Goal: Transaction & Acquisition: Obtain resource

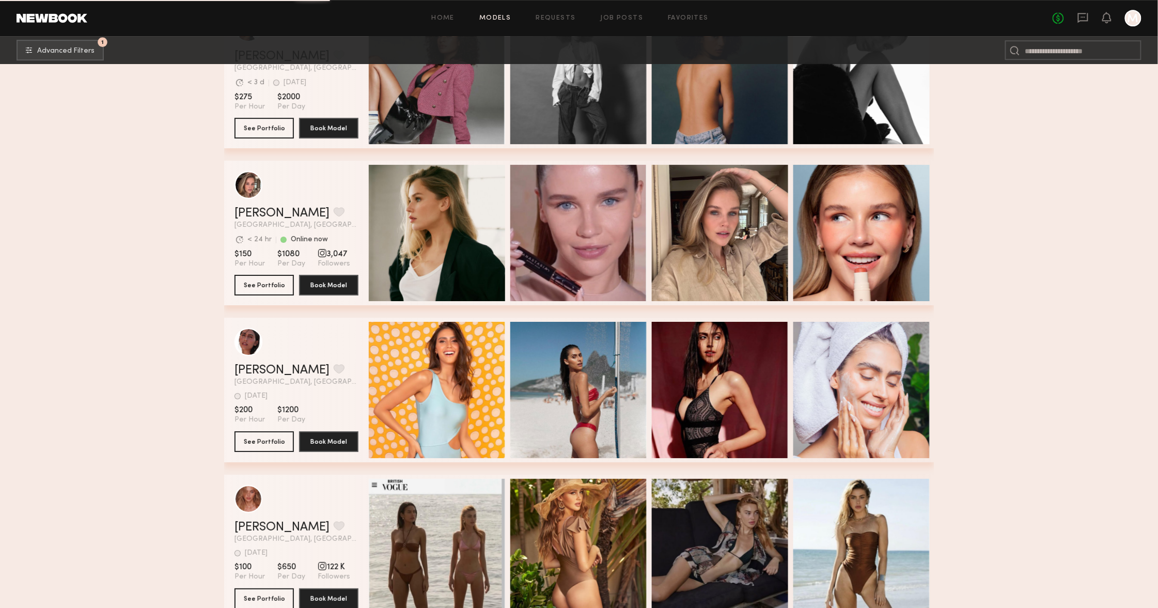
scroll to position [3270, 0]
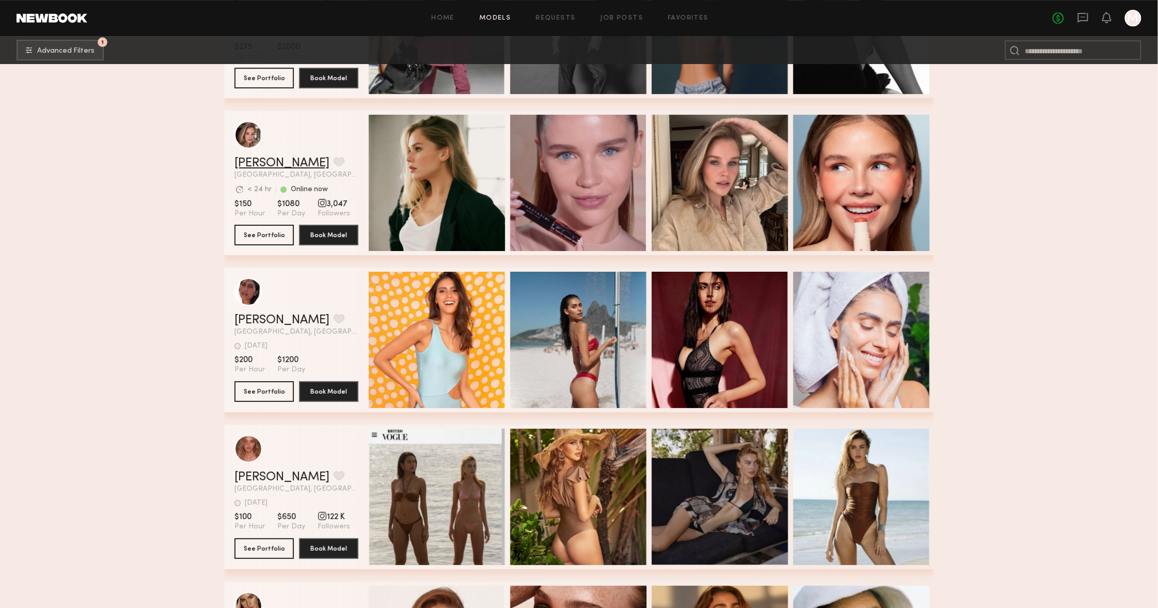
click at [279, 160] on link "[PERSON_NAME]" at bounding box center [281, 163] width 95 height 12
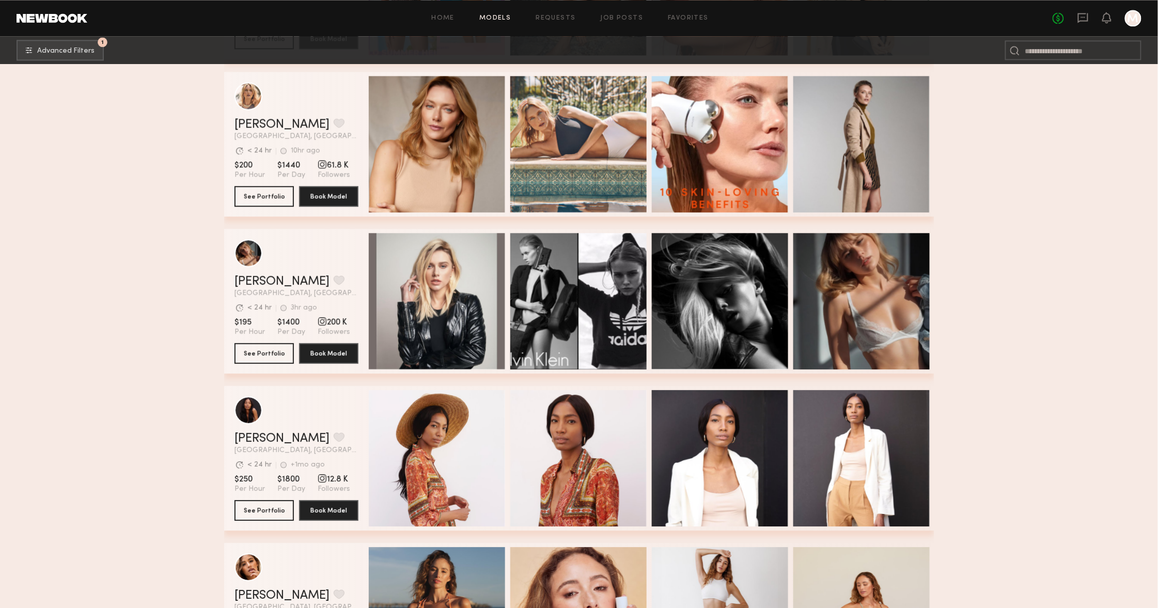
scroll to position [9767, 0]
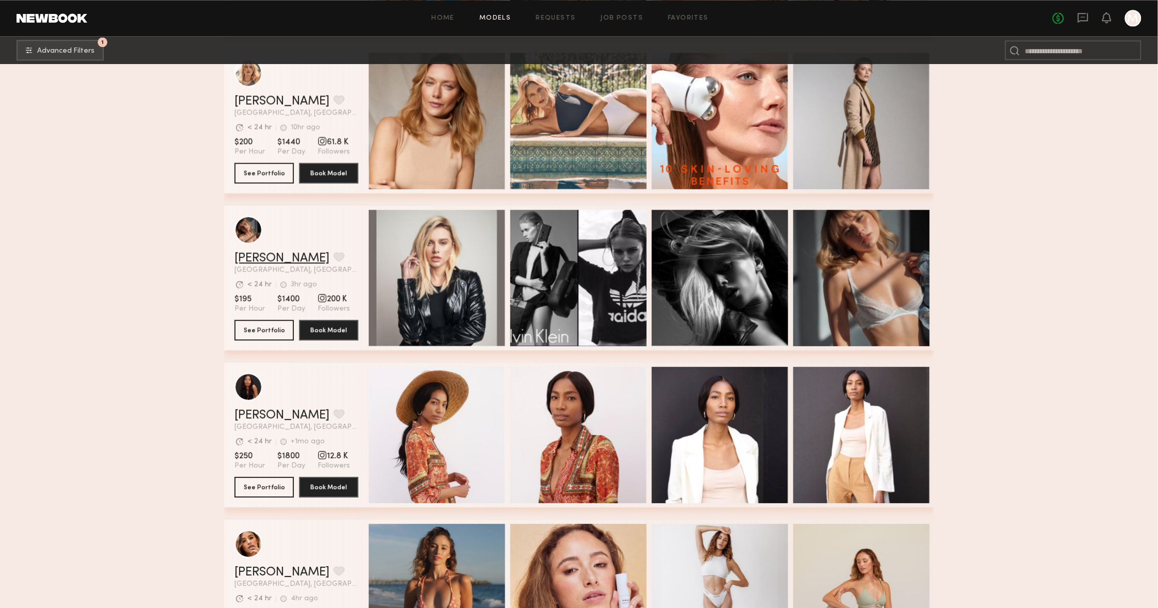
click at [271, 260] on link "Alena S." at bounding box center [281, 258] width 95 height 12
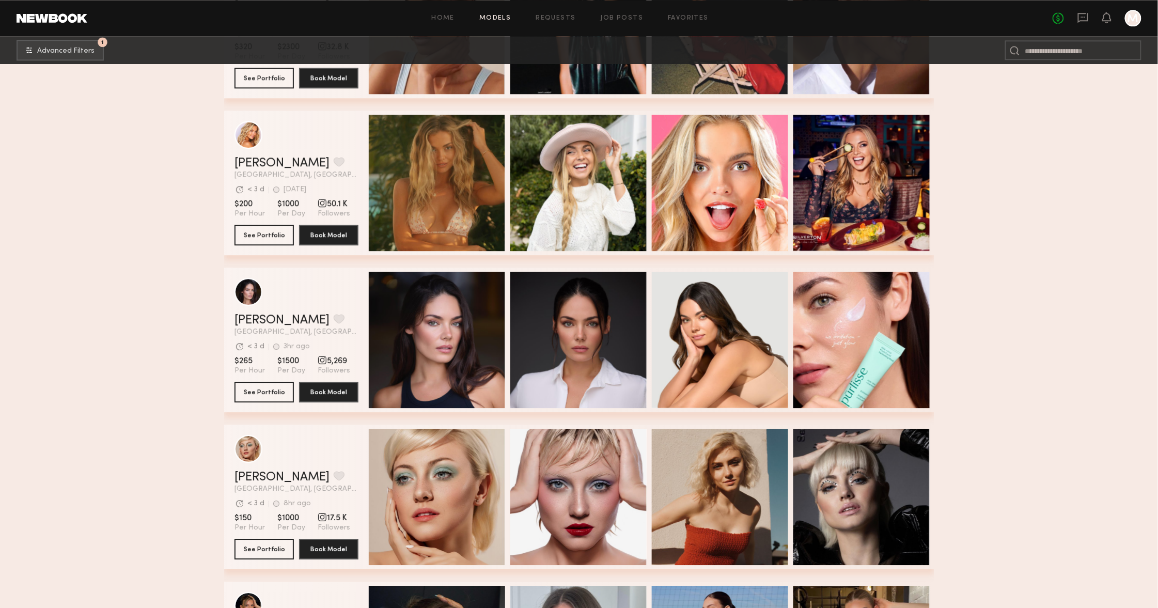
scroll to position [11619, 0]
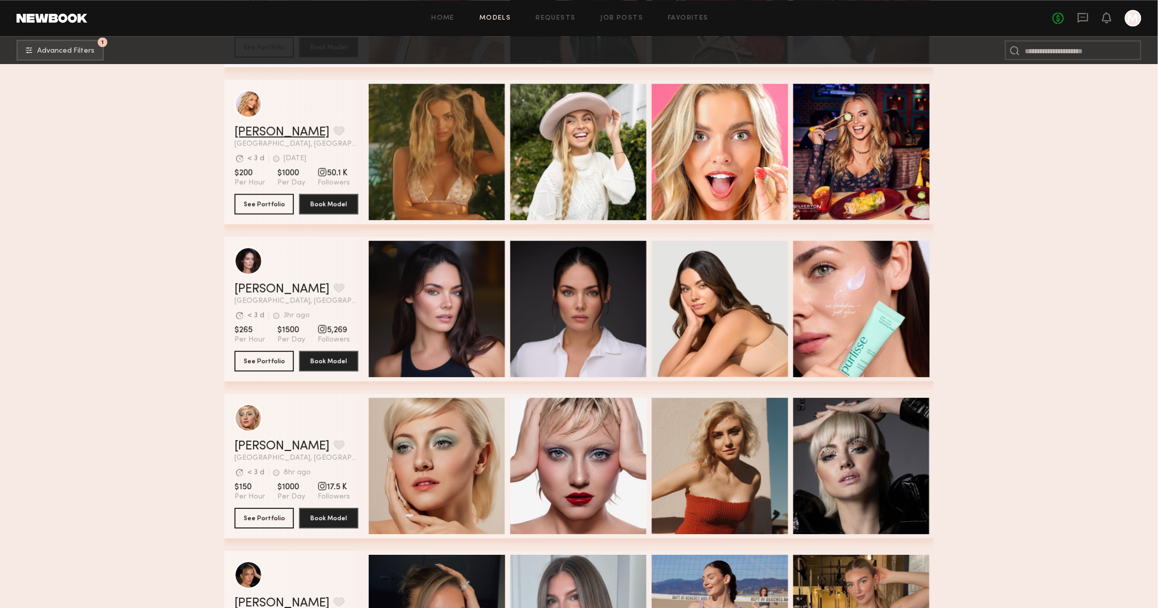
click at [263, 130] on link "Brook S." at bounding box center [281, 132] width 95 height 12
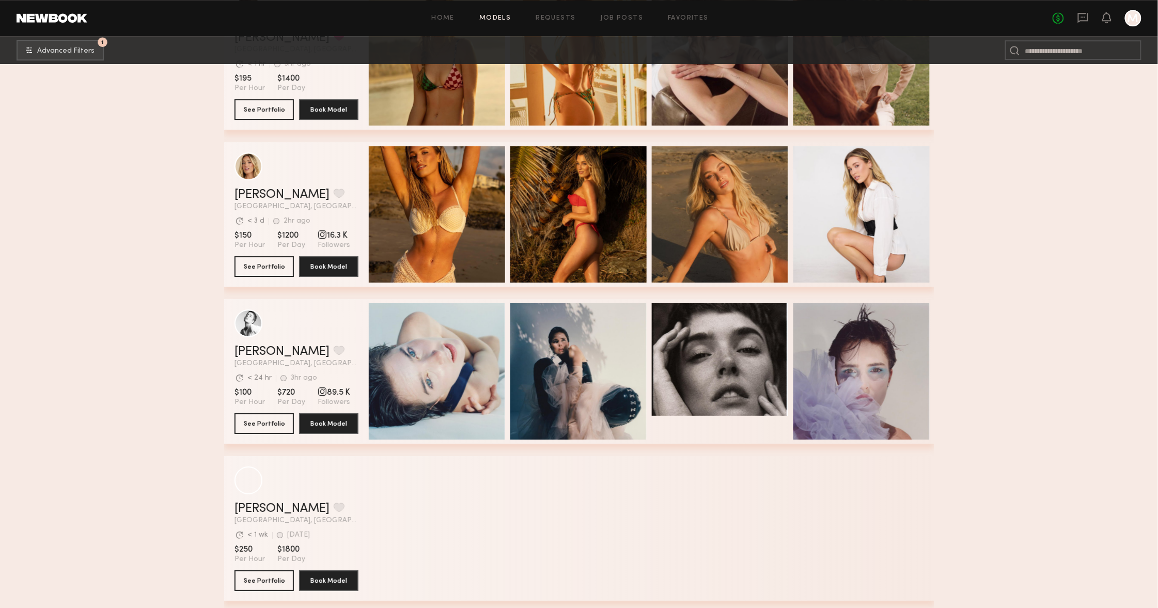
scroll to position [13598, 0]
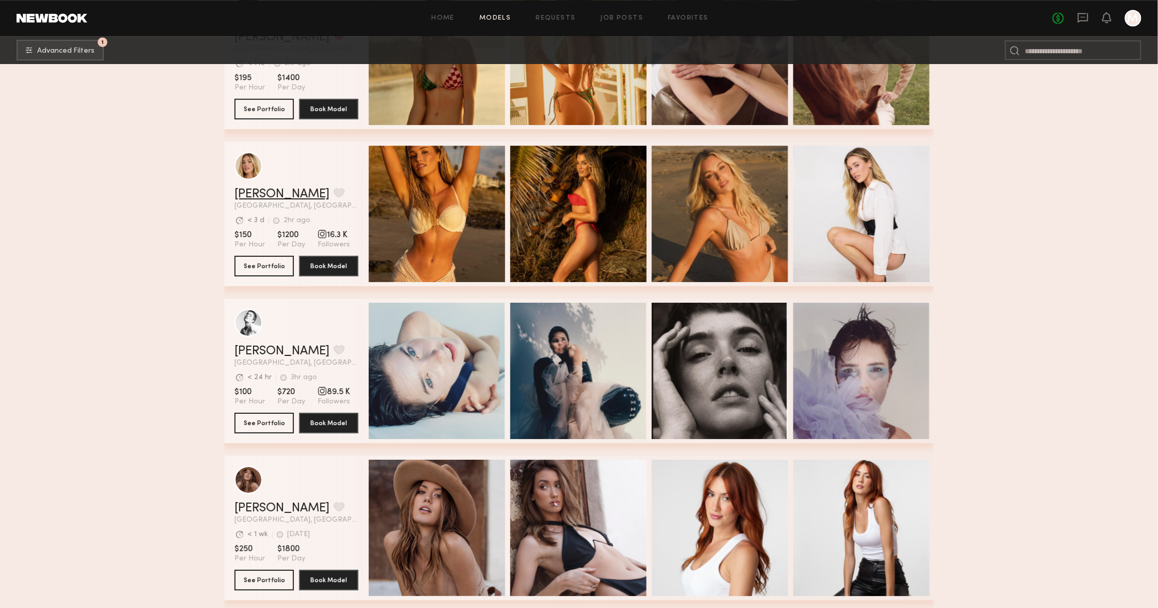
click at [264, 193] on link "[PERSON_NAME]" at bounding box center [281, 194] width 95 height 12
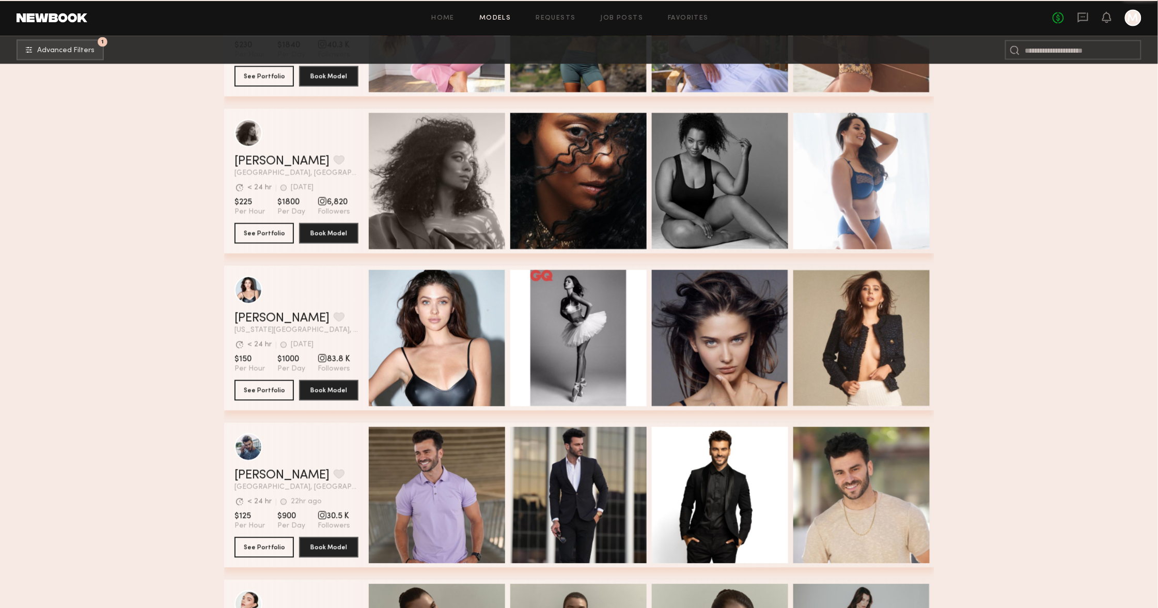
scroll to position [14728, 0]
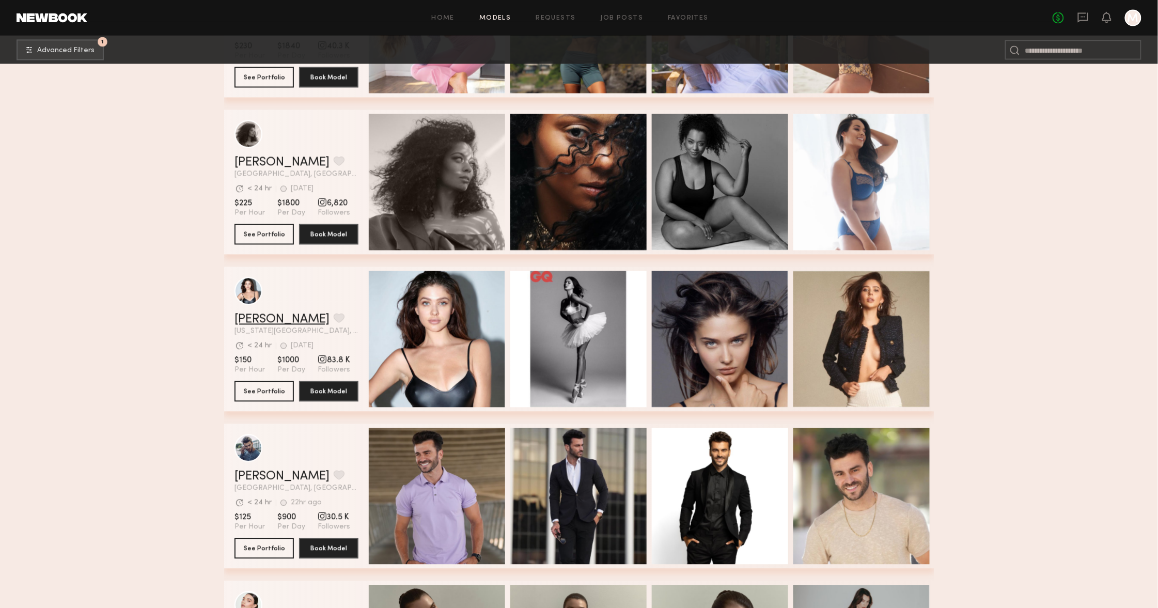
click at [257, 322] on link "Arina M." at bounding box center [281, 319] width 95 height 12
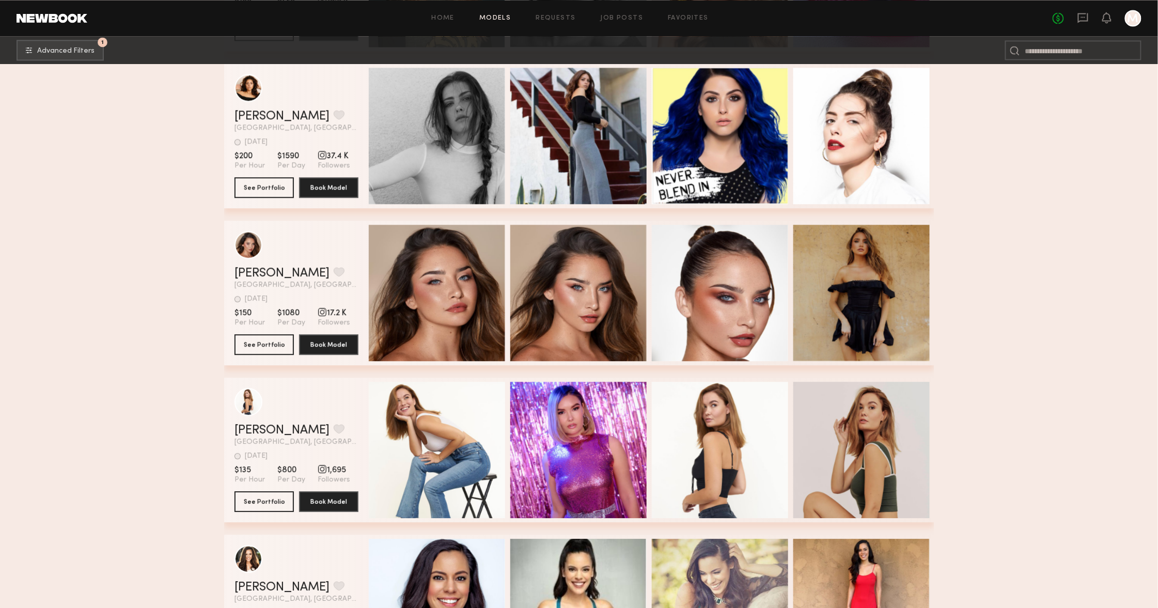
scroll to position [16654, 0]
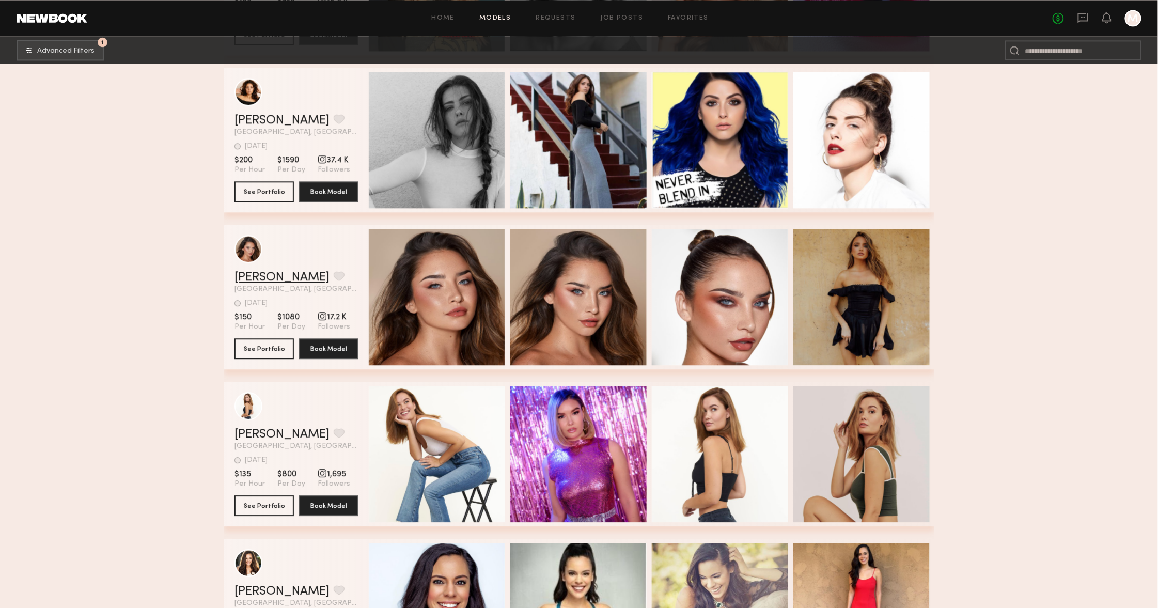
click at [268, 277] on link "[PERSON_NAME]" at bounding box center [281, 277] width 95 height 12
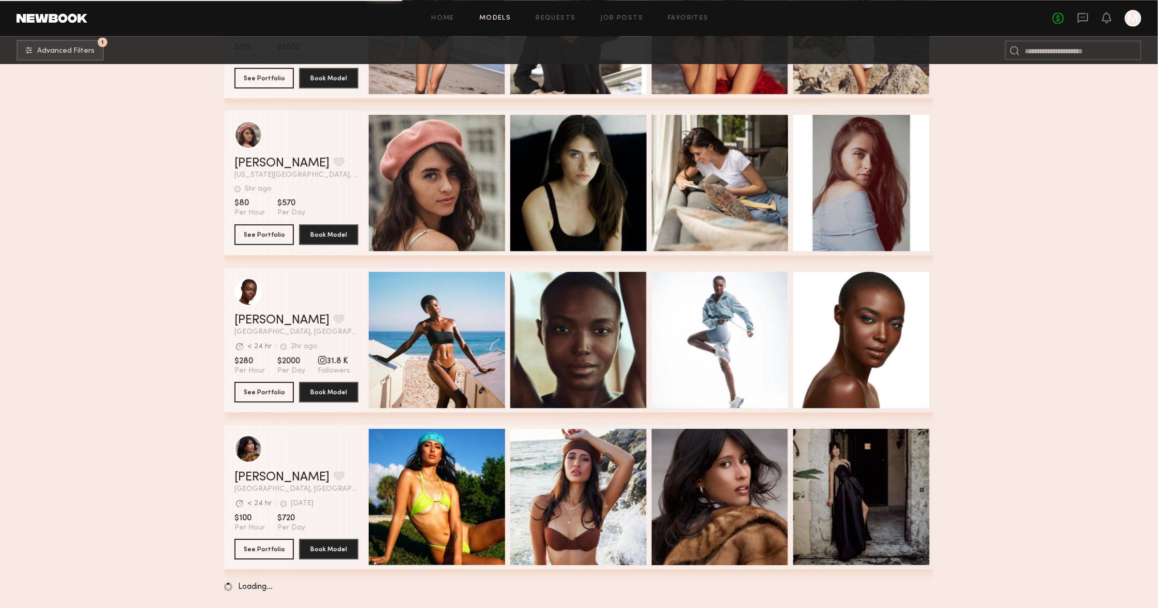
scroll to position [18495, 0]
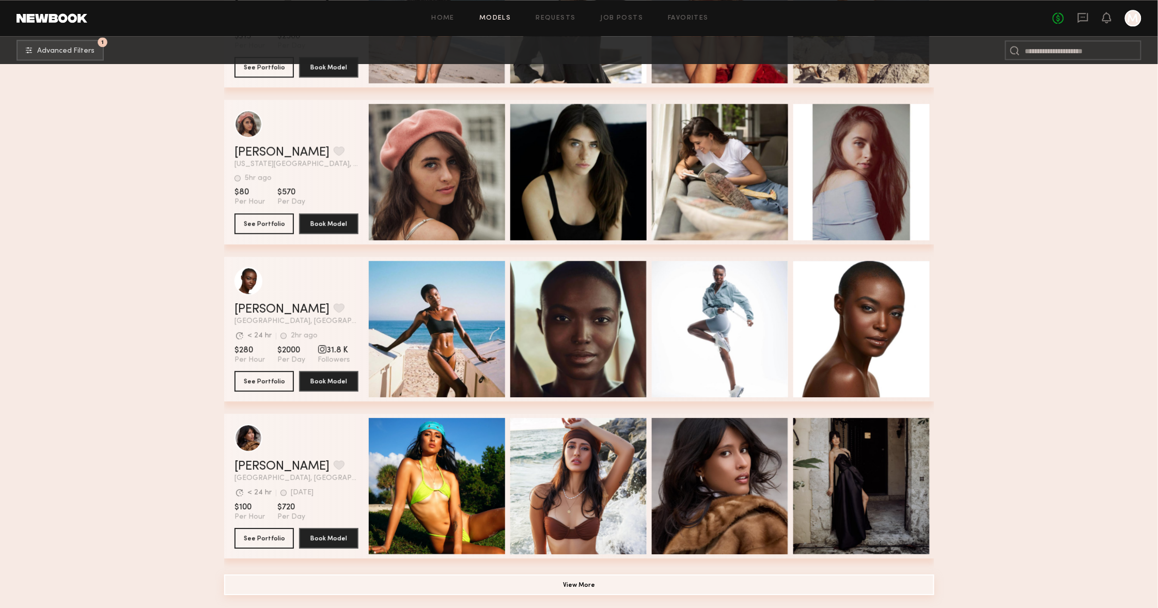
click at [757, 579] on button "View More" at bounding box center [579, 584] width 710 height 21
click at [870, 584] on button "View More" at bounding box center [579, 584] width 710 height 21
click at [452, 579] on button "View More" at bounding box center [579, 584] width 710 height 21
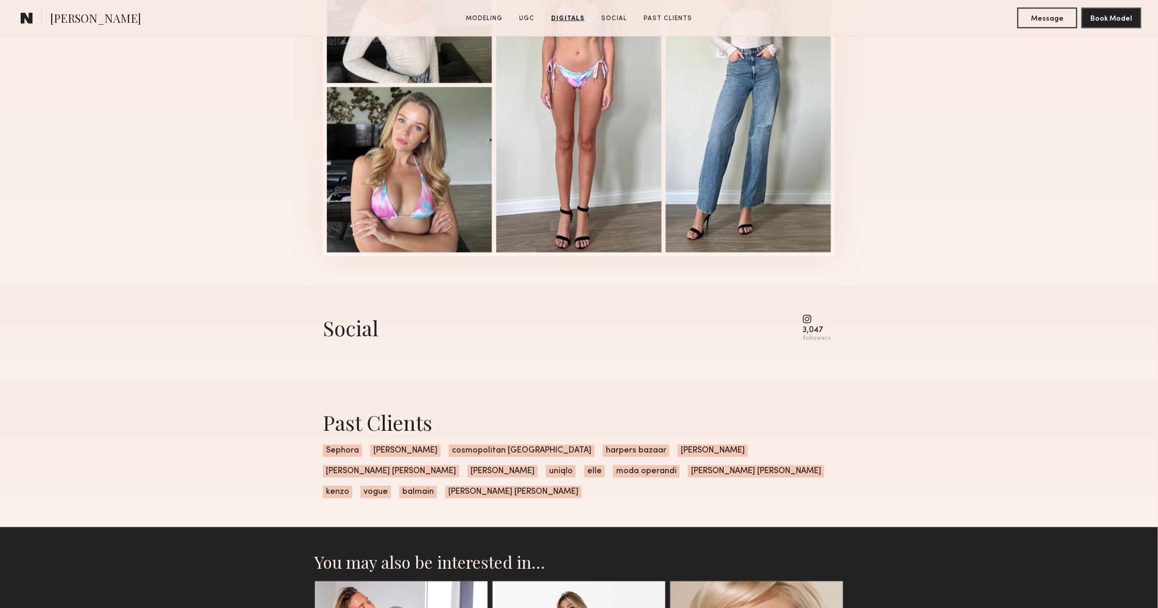
scroll to position [2320, 0]
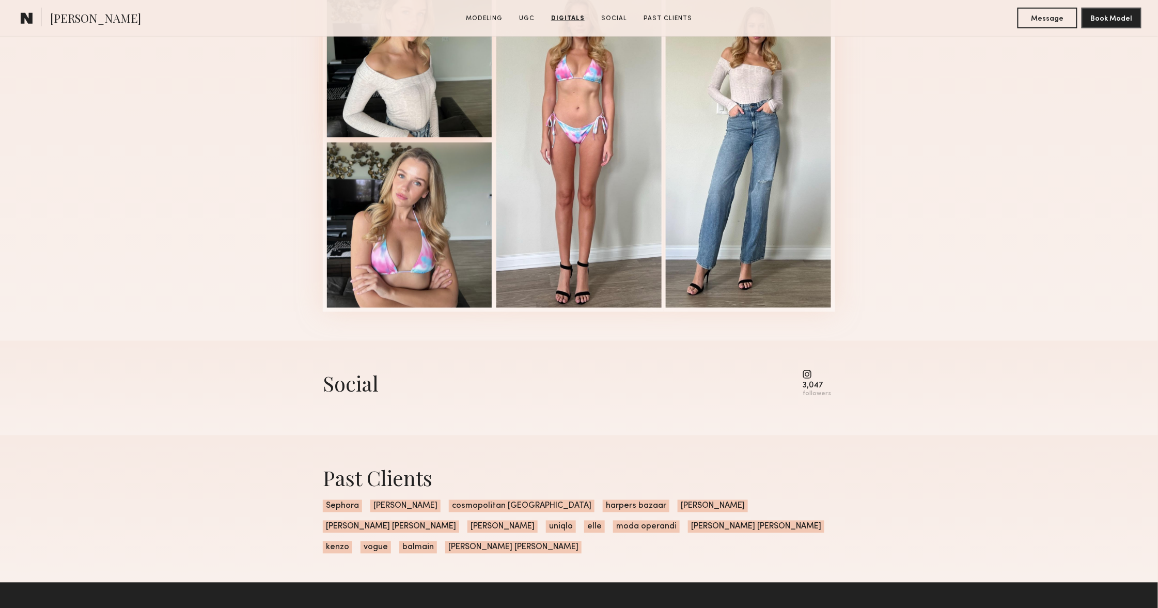
click at [399, 79] on div at bounding box center [409, 54] width 165 height 165
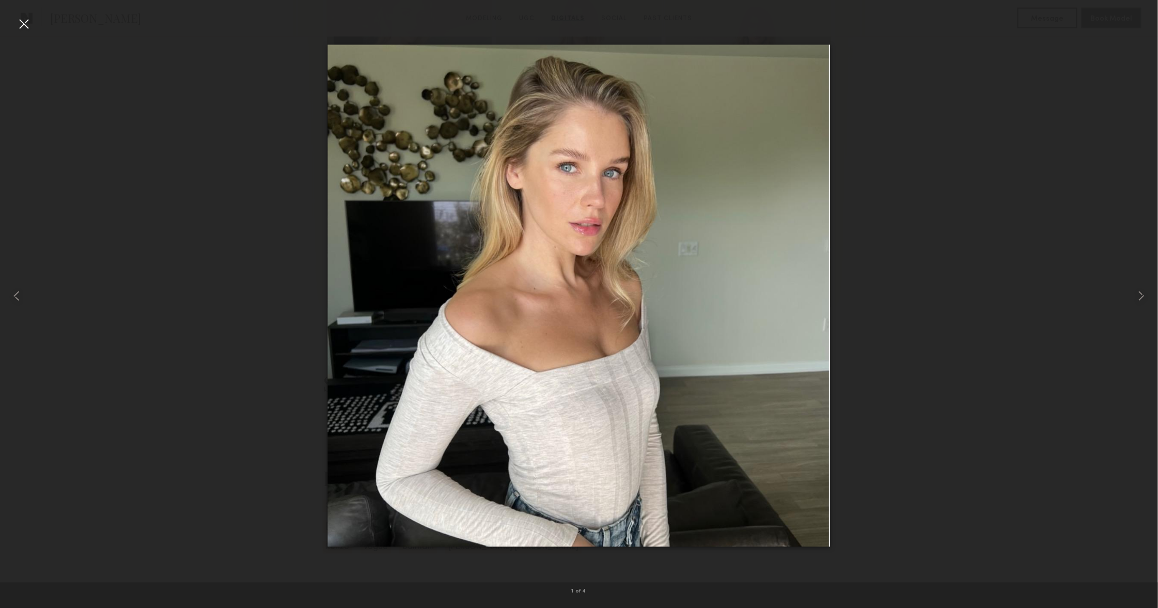
click at [1074, 60] on div at bounding box center [579, 296] width 1158 height 558
click at [24, 22] on div at bounding box center [23, 23] width 17 height 17
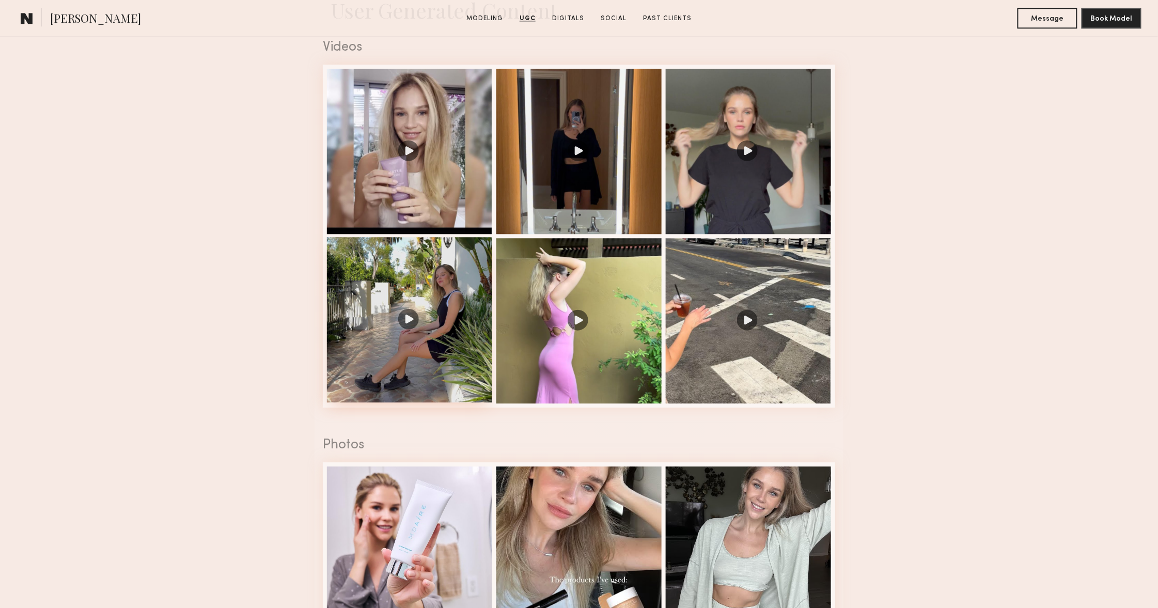
scroll to position [1253, 0]
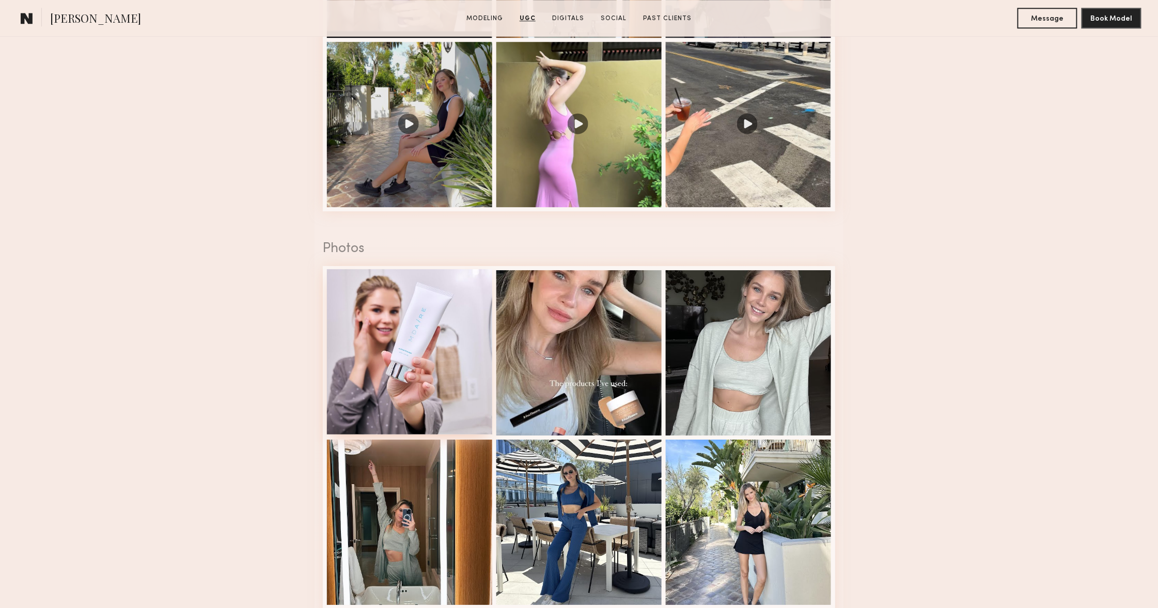
click at [383, 340] on div at bounding box center [409, 351] width 165 height 165
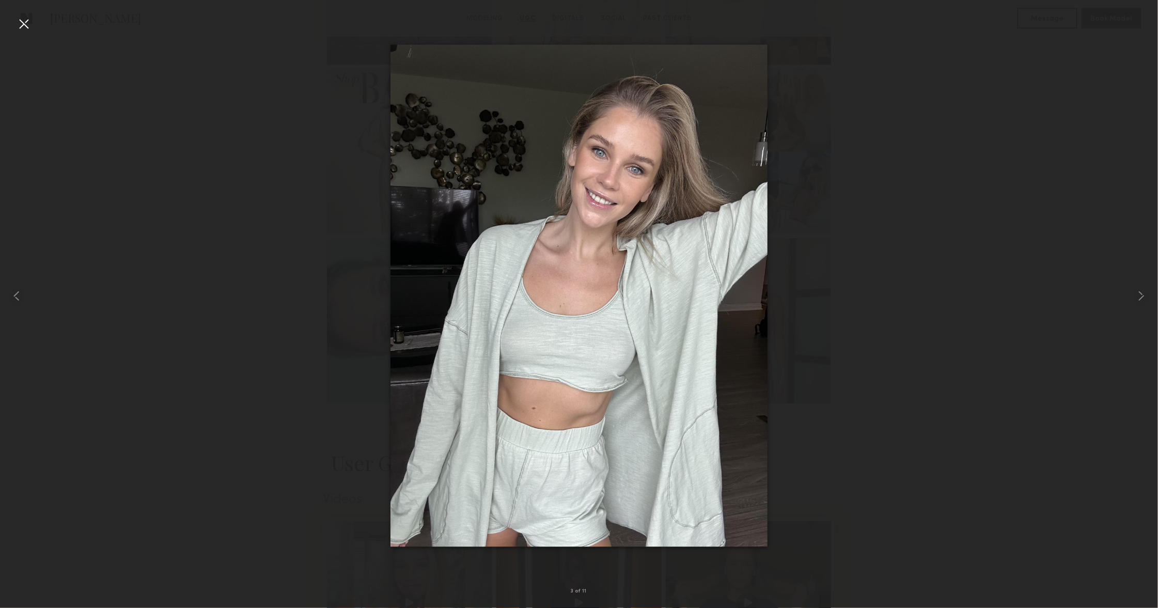
click at [17, 29] on div at bounding box center [23, 23] width 17 height 17
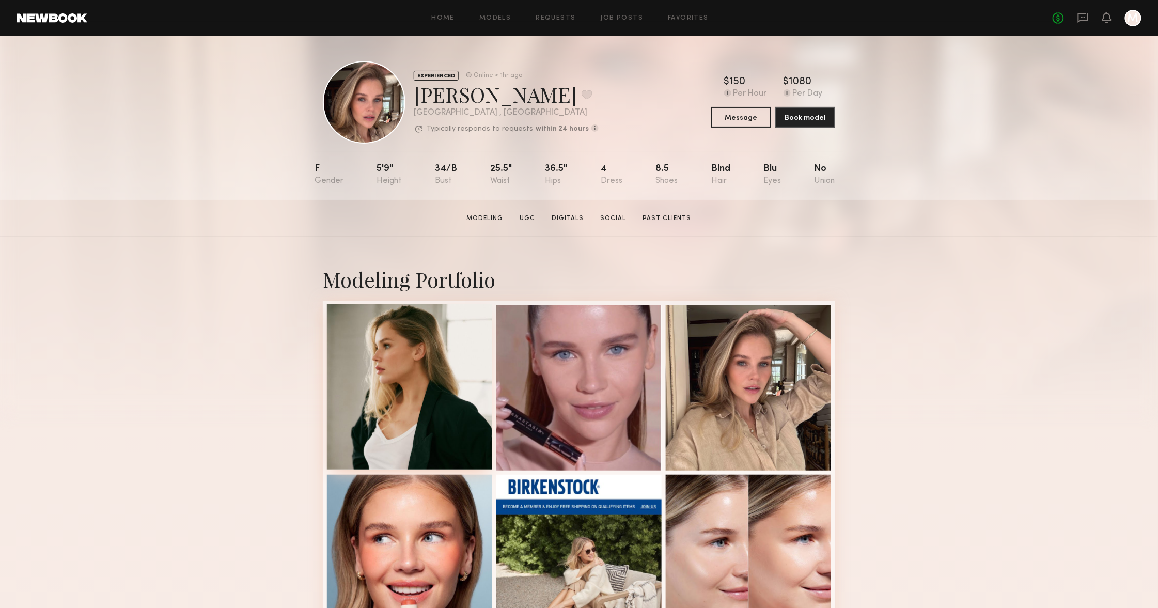
scroll to position [0, 0]
click at [368, 350] on div at bounding box center [409, 386] width 165 height 165
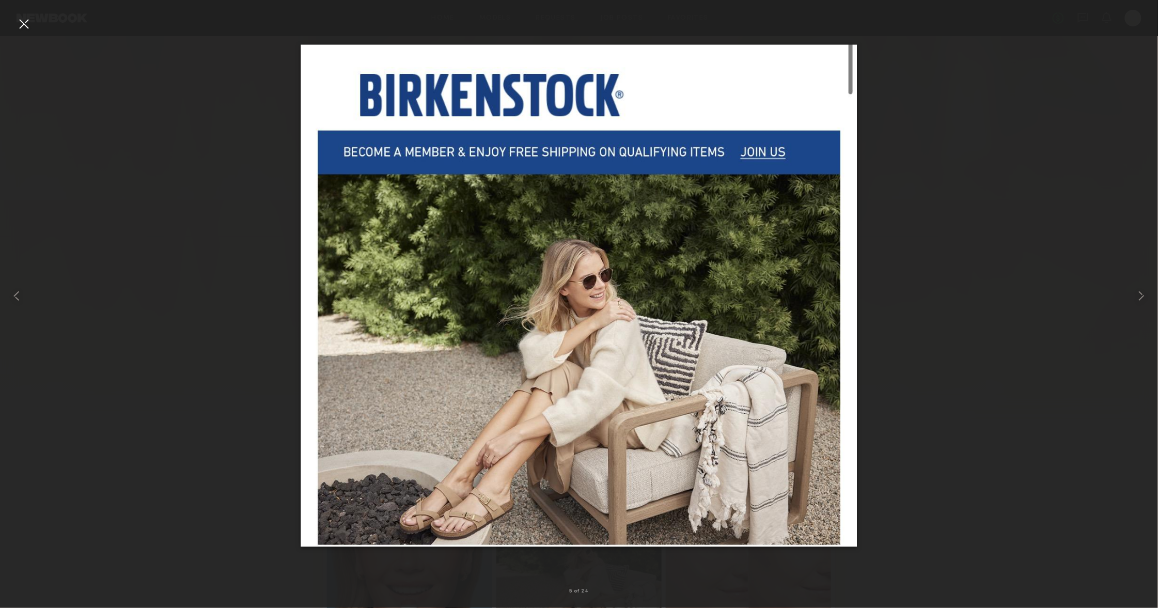
click at [20, 24] on div at bounding box center [23, 23] width 17 height 17
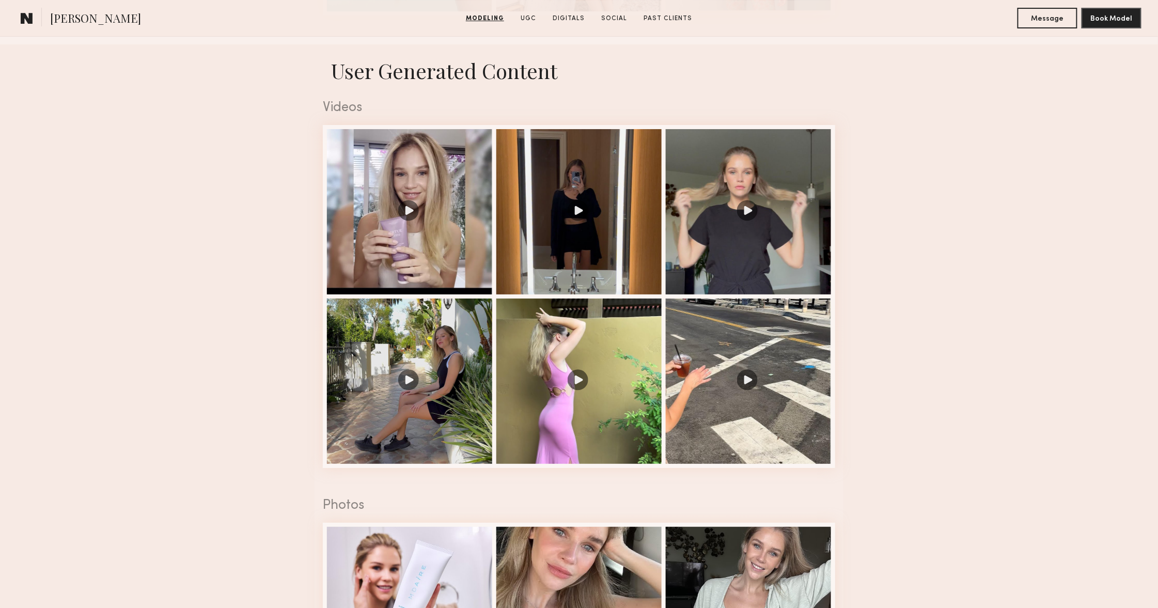
scroll to position [1701, 0]
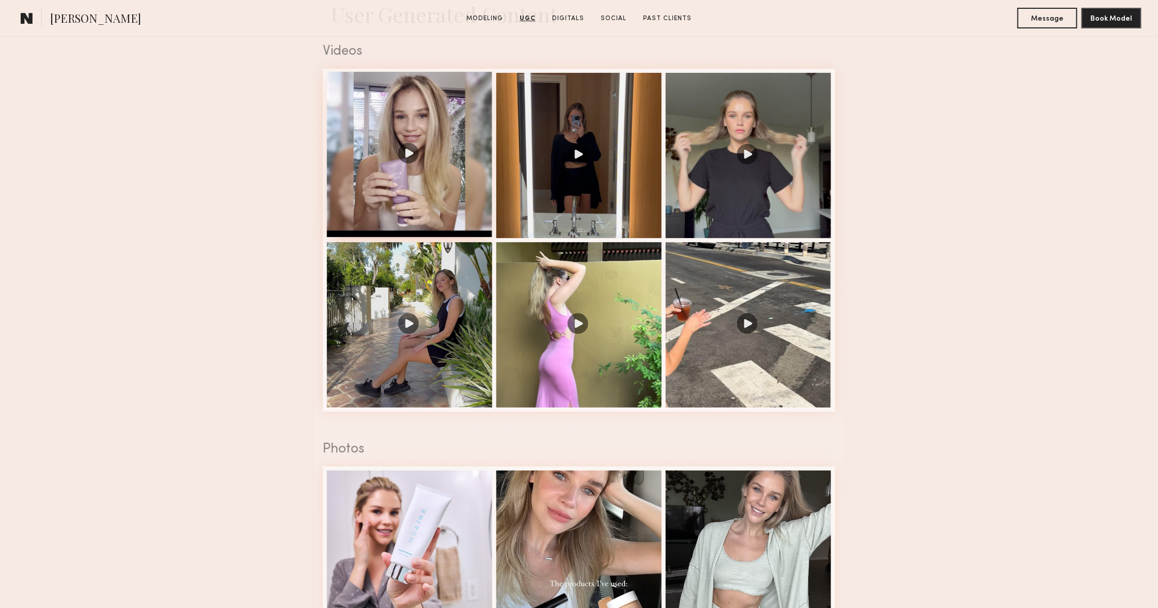
click at [406, 168] on div at bounding box center [409, 154] width 165 height 165
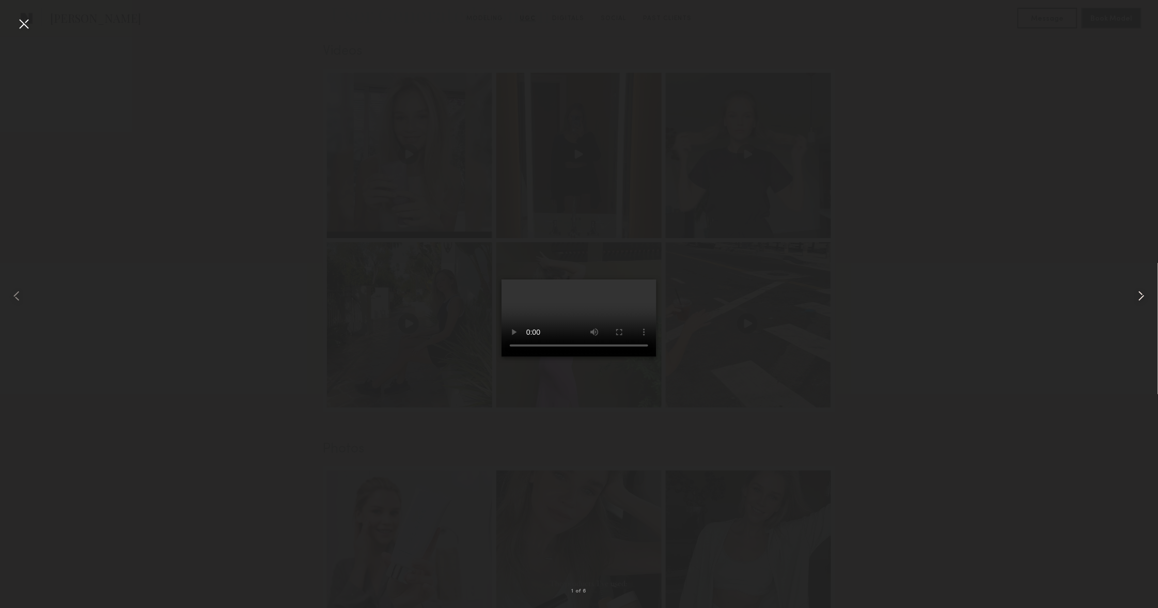
click at [1136, 306] on div at bounding box center [1134, 296] width 46 height 558
click at [1140, 298] on common-icon at bounding box center [1141, 296] width 17 height 17
click at [25, 23] on div at bounding box center [23, 23] width 17 height 17
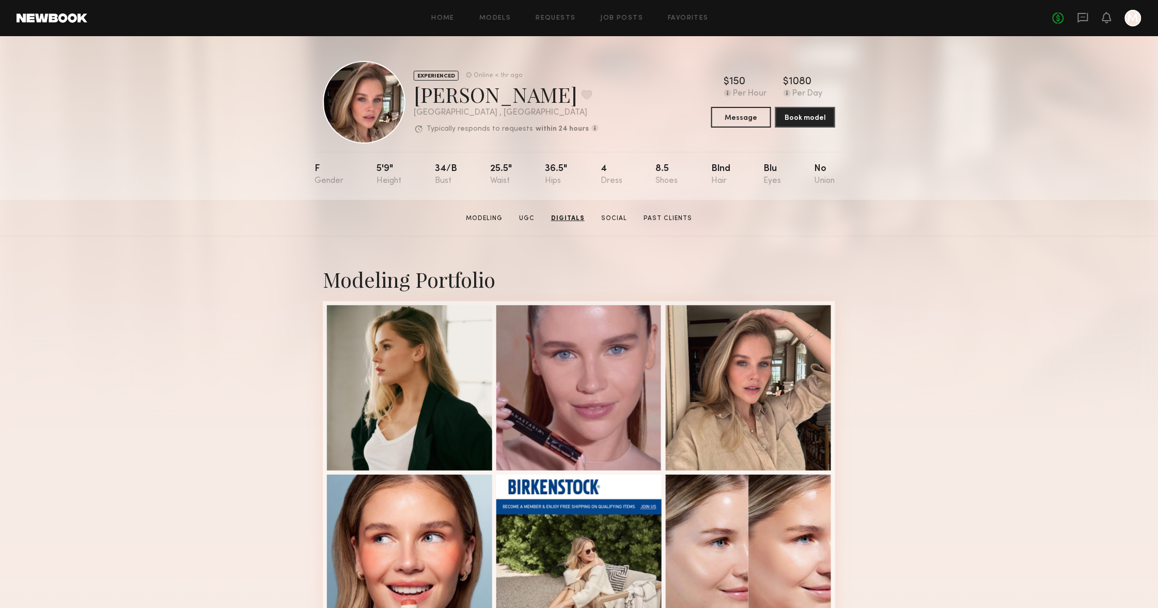
scroll to position [0, 0]
click at [581, 98] on button at bounding box center [586, 94] width 11 height 9
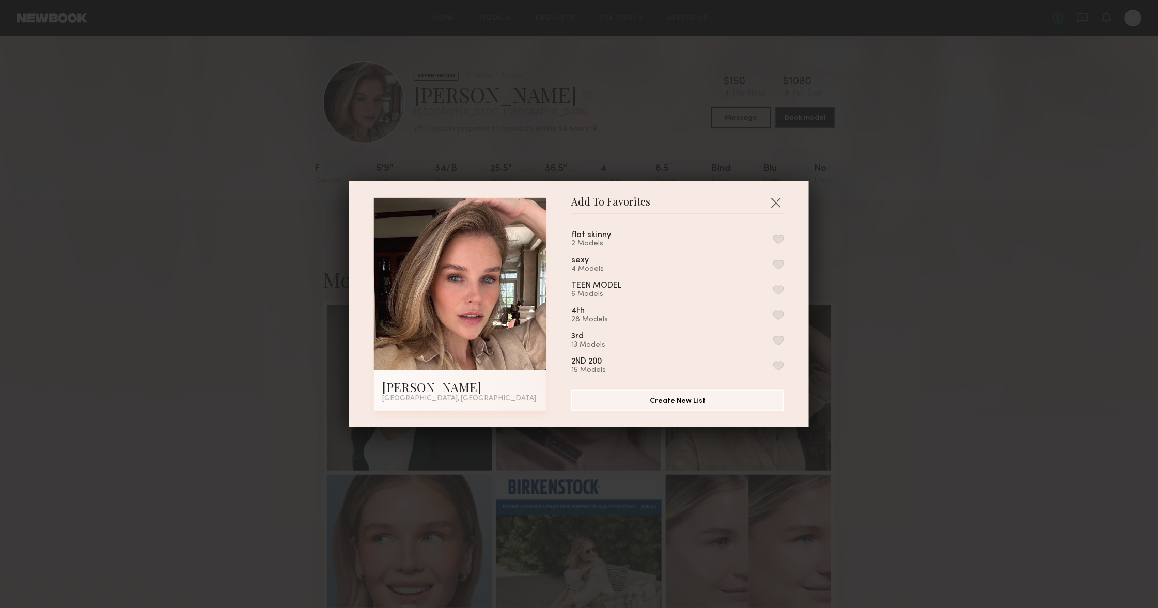
click at [773, 261] on button "button" at bounding box center [778, 264] width 11 height 9
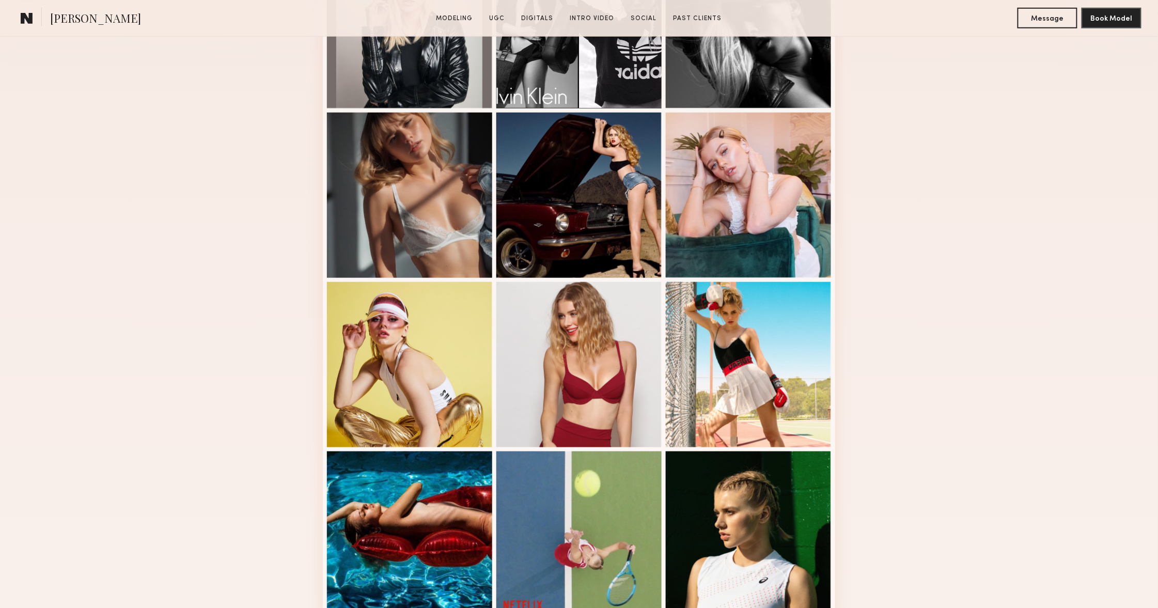
scroll to position [451, 0]
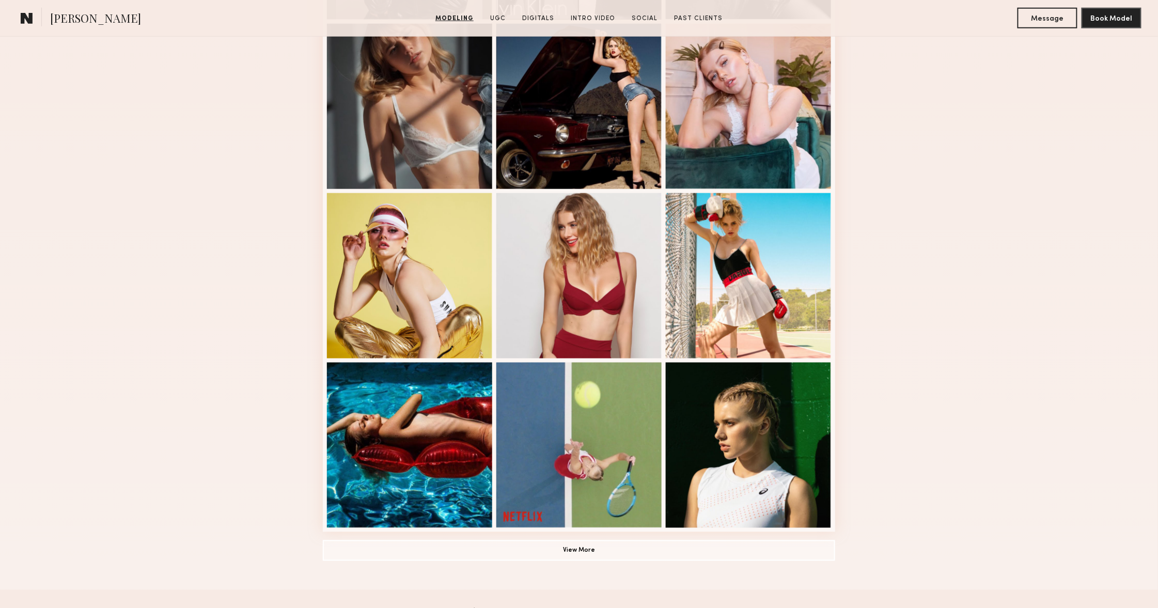
click at [711, 538] on div "Modeling Portfolio View More" at bounding box center [579, 188] width 512 height 804
click at [709, 547] on button "View More" at bounding box center [579, 550] width 512 height 21
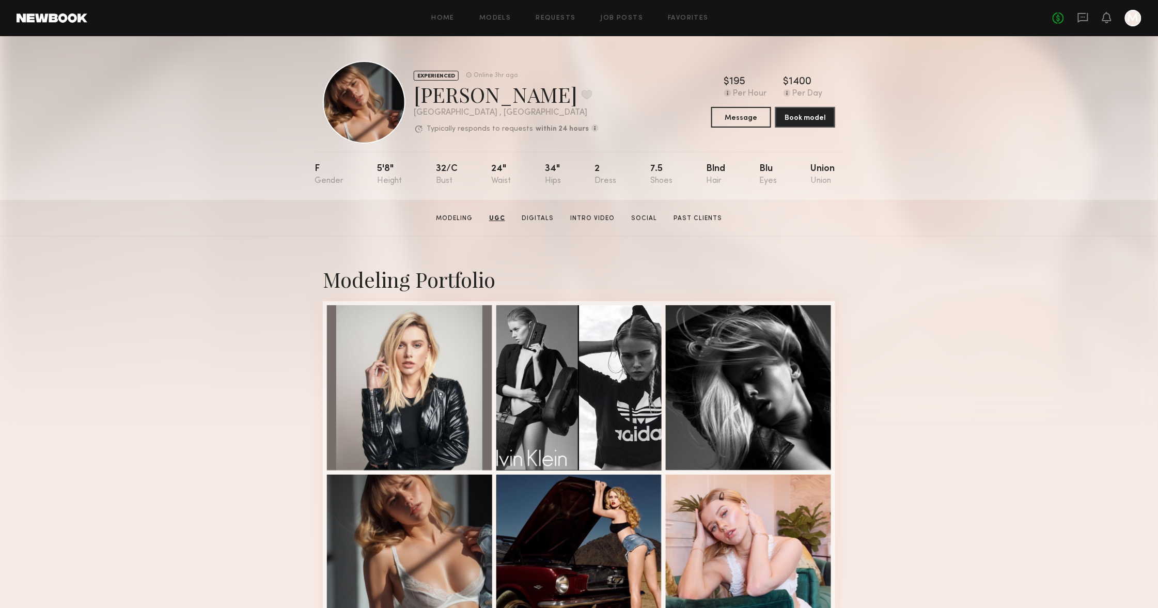
scroll to position [0, 0]
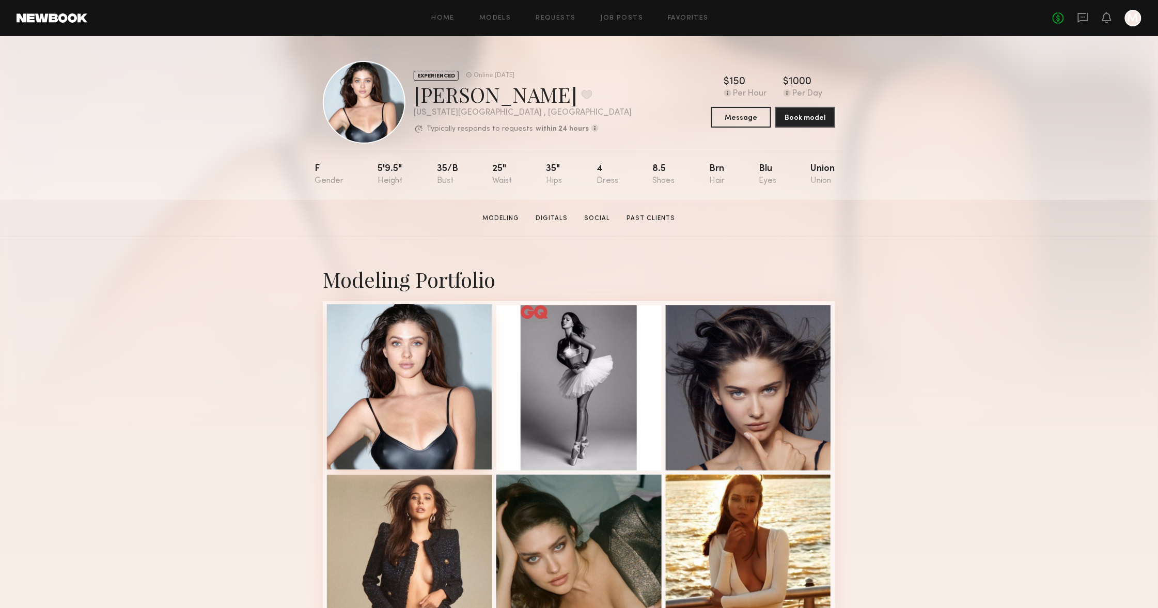
click at [395, 372] on div at bounding box center [409, 386] width 165 height 165
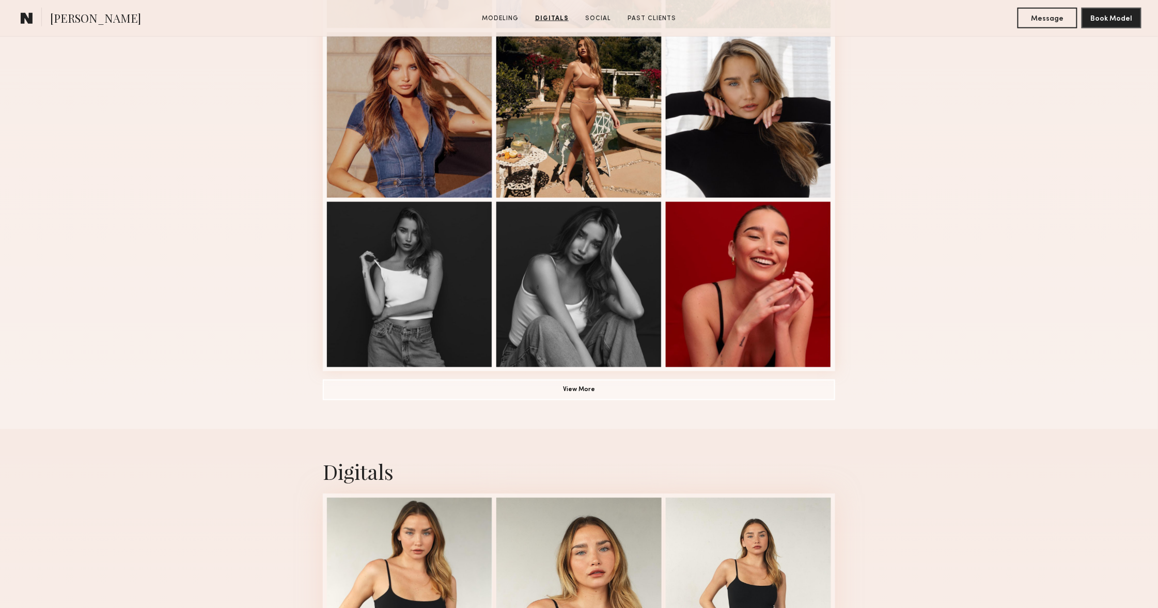
scroll to position [334, 0]
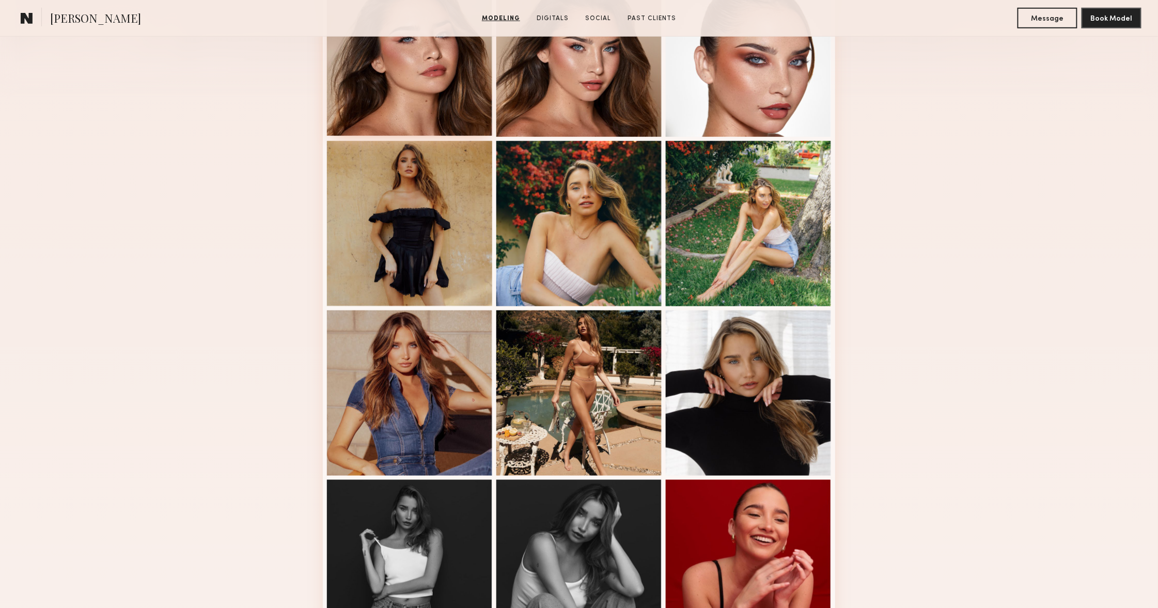
click at [419, 115] on div at bounding box center [409, 53] width 165 height 165
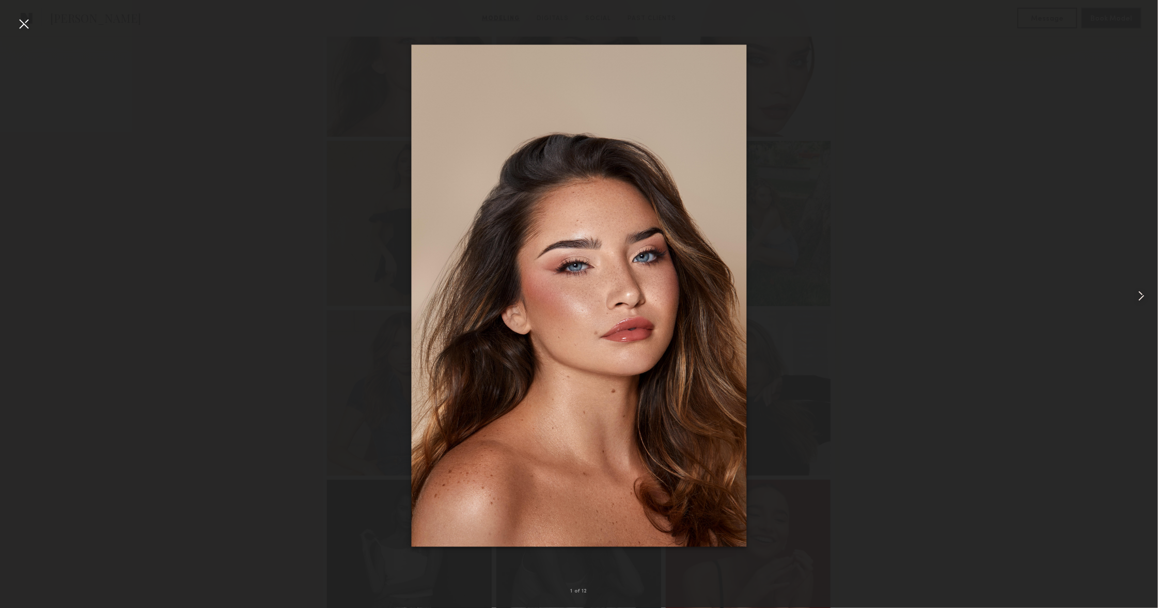
click at [1135, 292] on common-icon at bounding box center [1141, 296] width 17 height 17
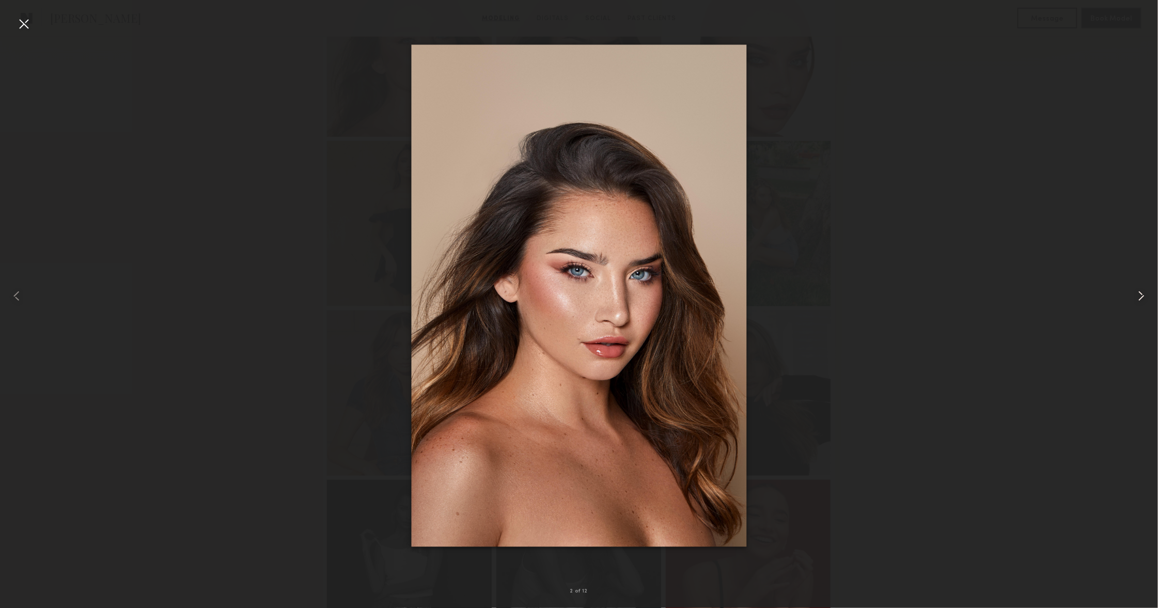
click at [1135, 292] on common-icon at bounding box center [1141, 296] width 17 height 17
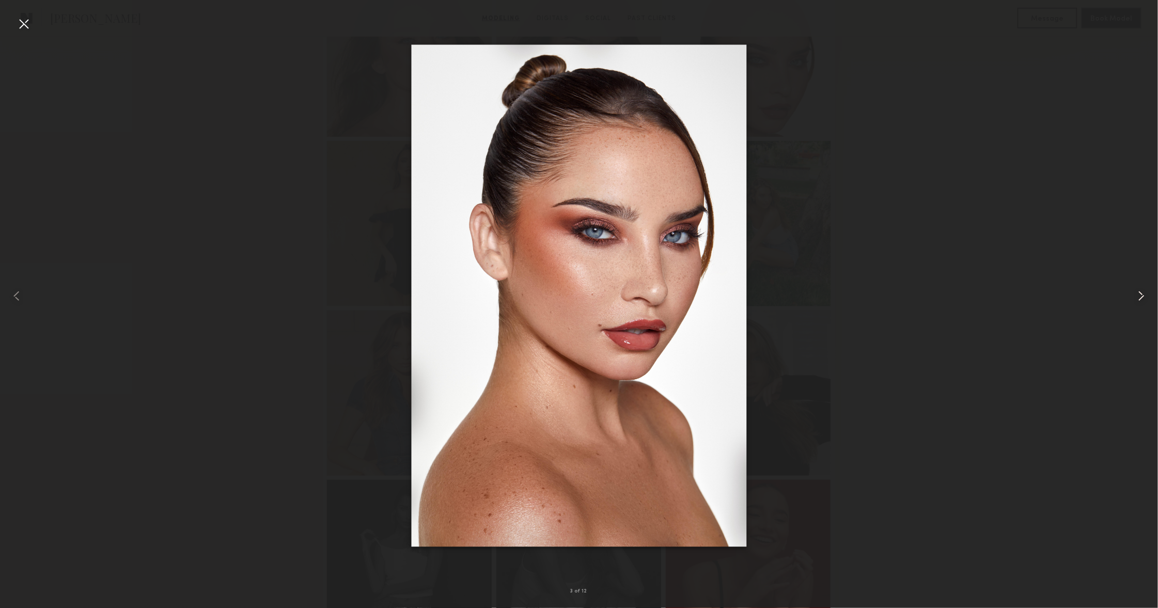
click at [1134, 292] on common-icon at bounding box center [1141, 296] width 17 height 17
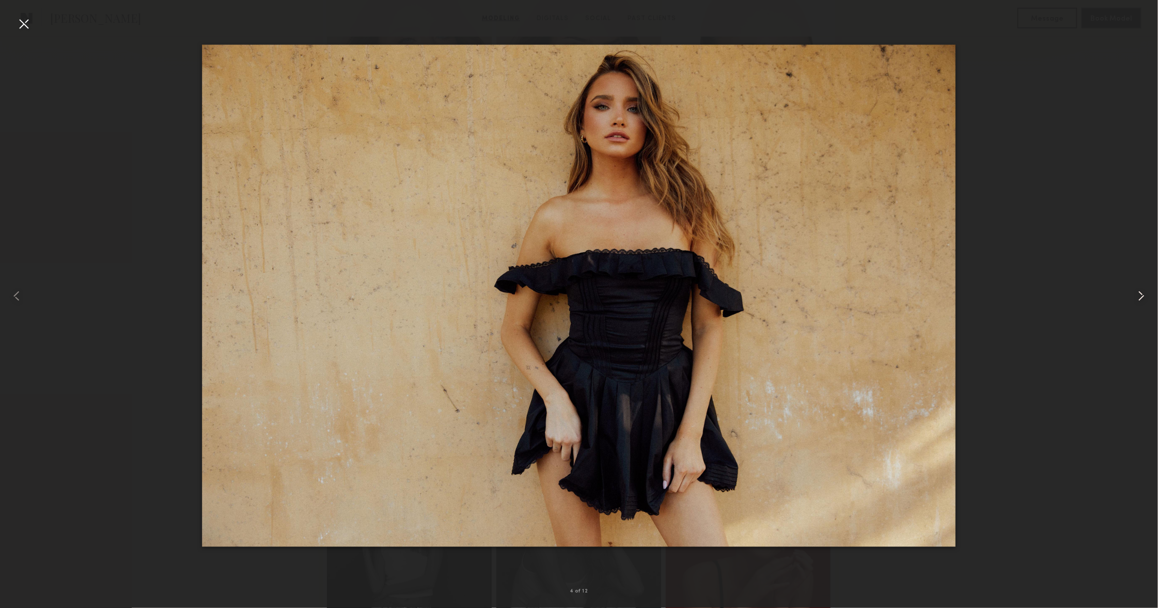
click at [1132, 294] on div at bounding box center [1134, 296] width 46 height 558
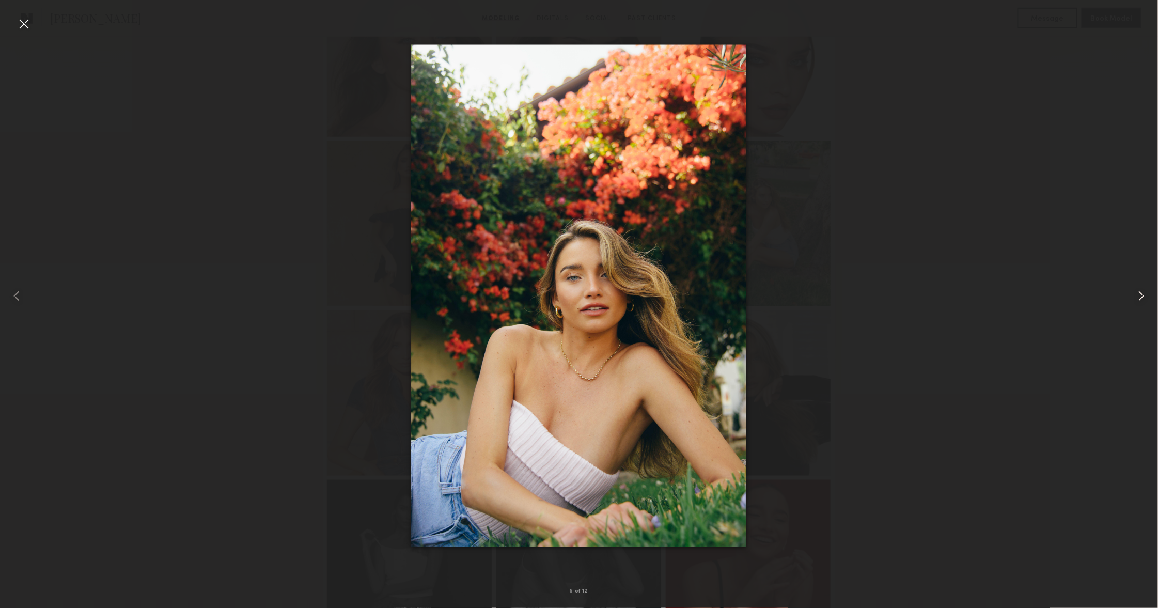
click at [1132, 294] on div at bounding box center [1134, 296] width 46 height 558
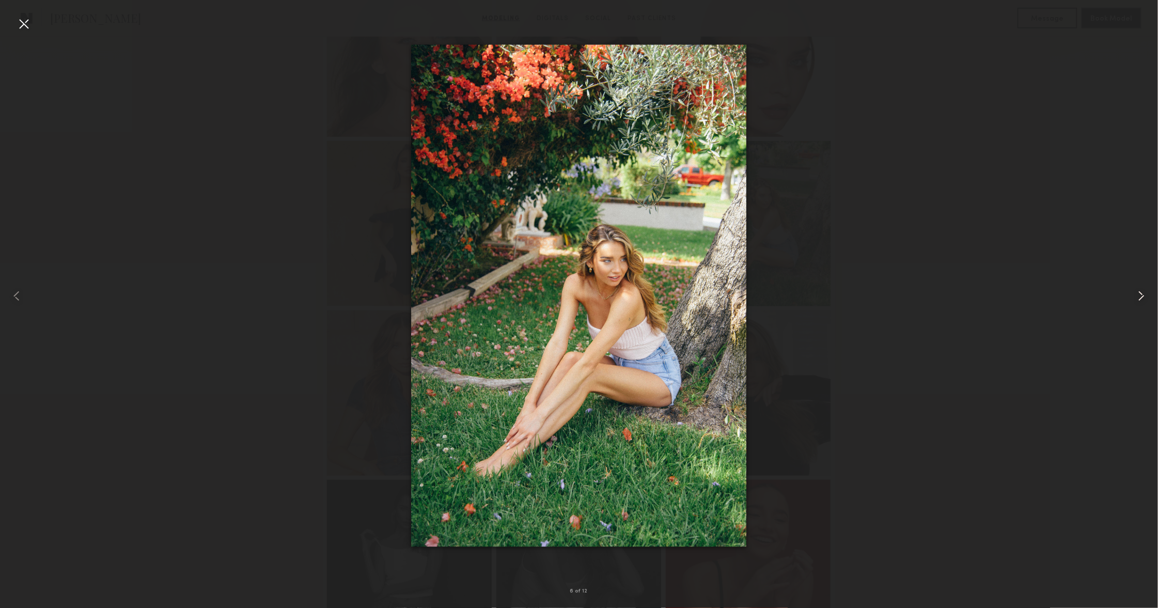
click at [1132, 294] on div at bounding box center [1134, 296] width 46 height 558
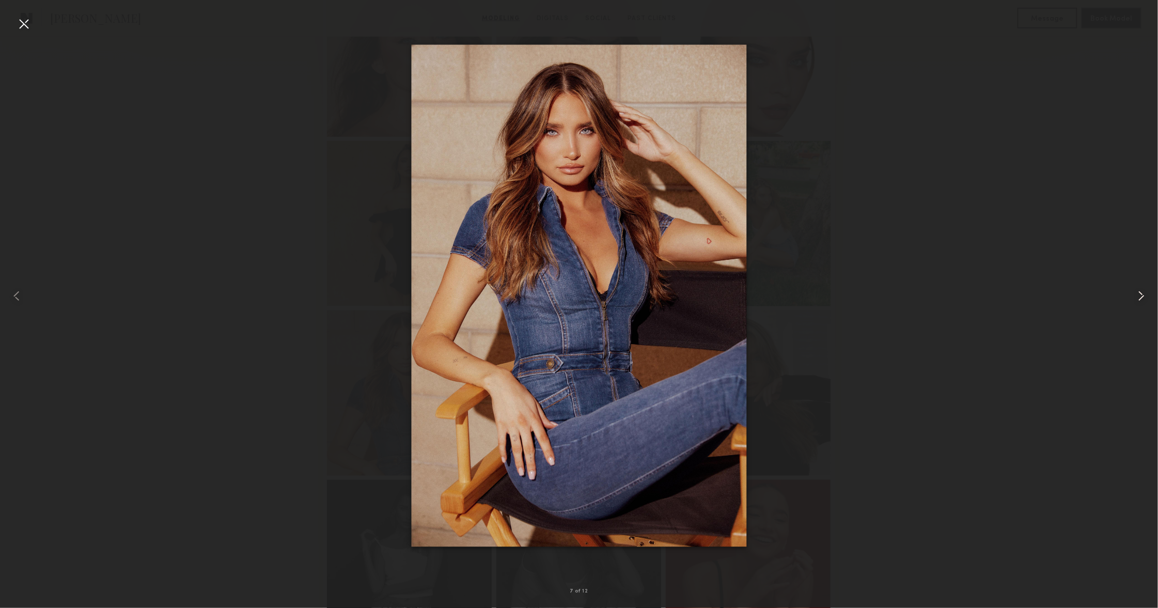
click at [1131, 294] on div at bounding box center [1134, 296] width 46 height 558
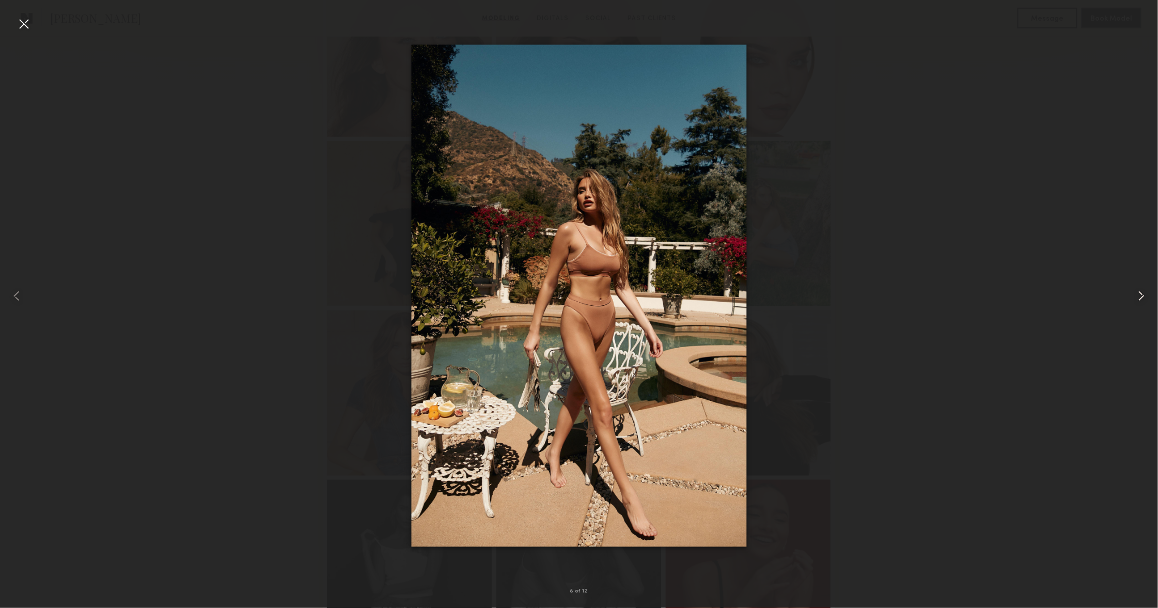
click at [1130, 295] on div at bounding box center [1134, 296] width 46 height 558
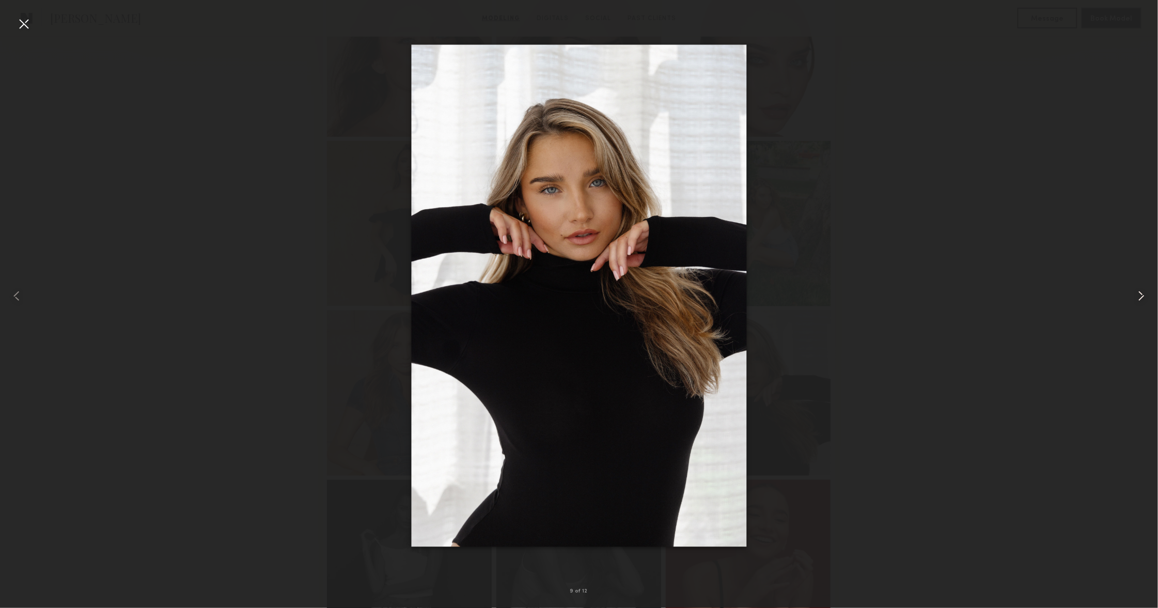
click at [1129, 295] on div at bounding box center [1134, 296] width 46 height 558
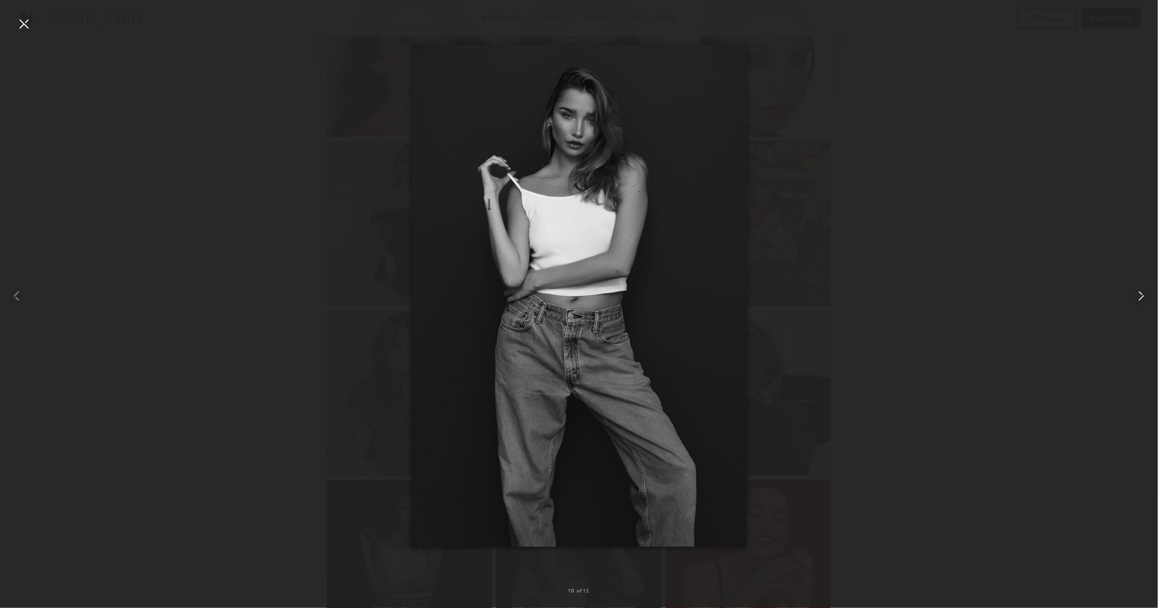
click at [1129, 296] on div at bounding box center [1134, 296] width 46 height 558
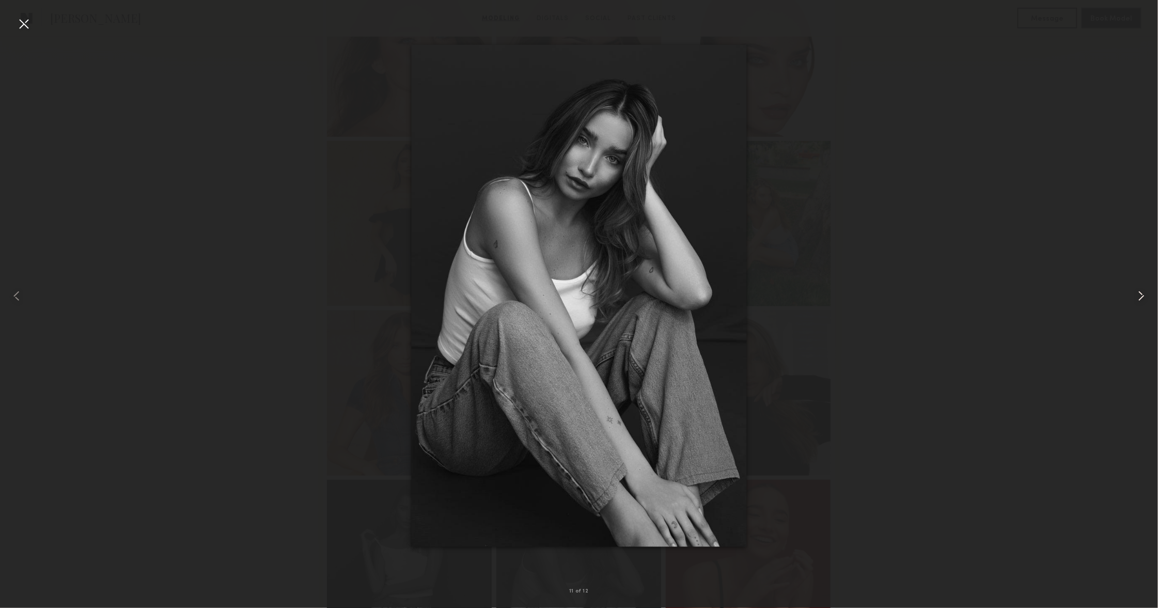
click at [1128, 296] on div at bounding box center [1134, 296] width 46 height 558
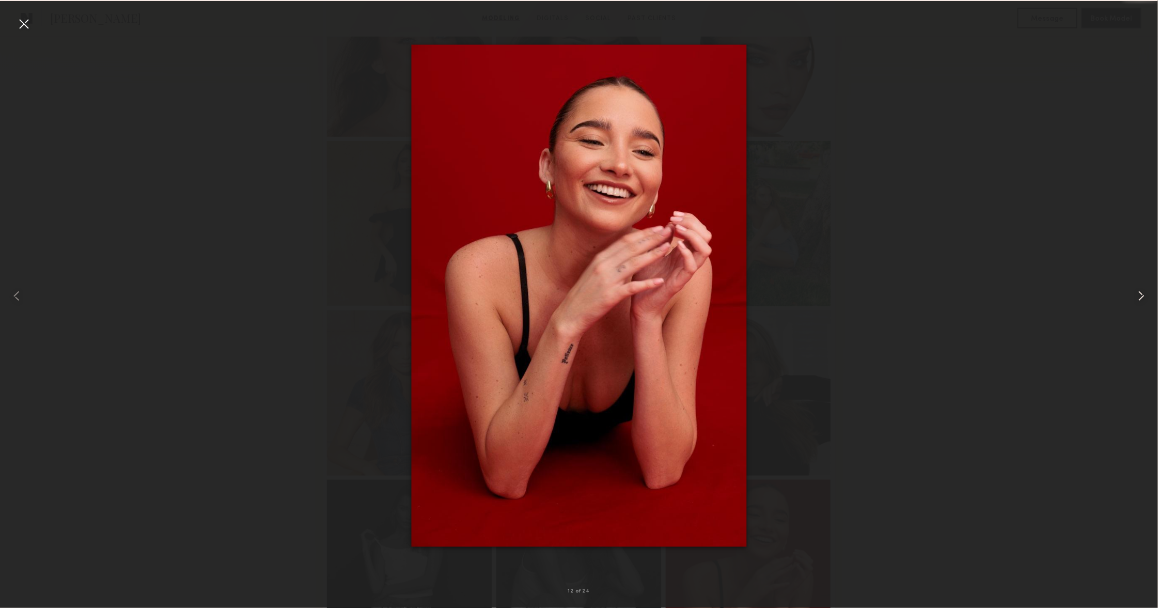
click at [1128, 296] on div at bounding box center [1134, 296] width 46 height 558
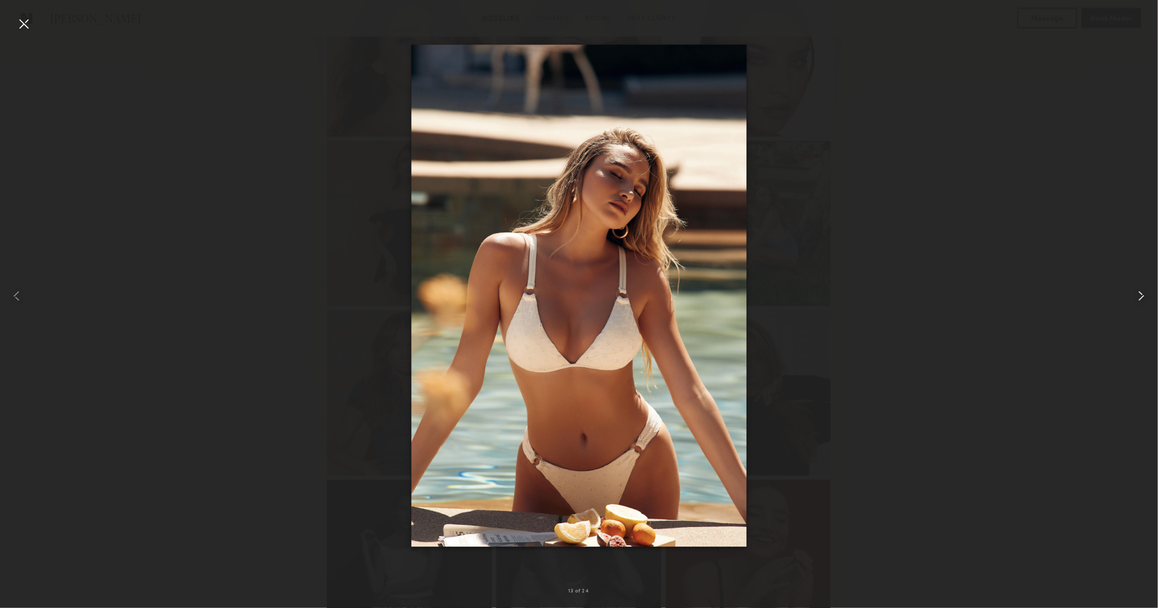
click at [1128, 296] on div at bounding box center [1134, 296] width 46 height 558
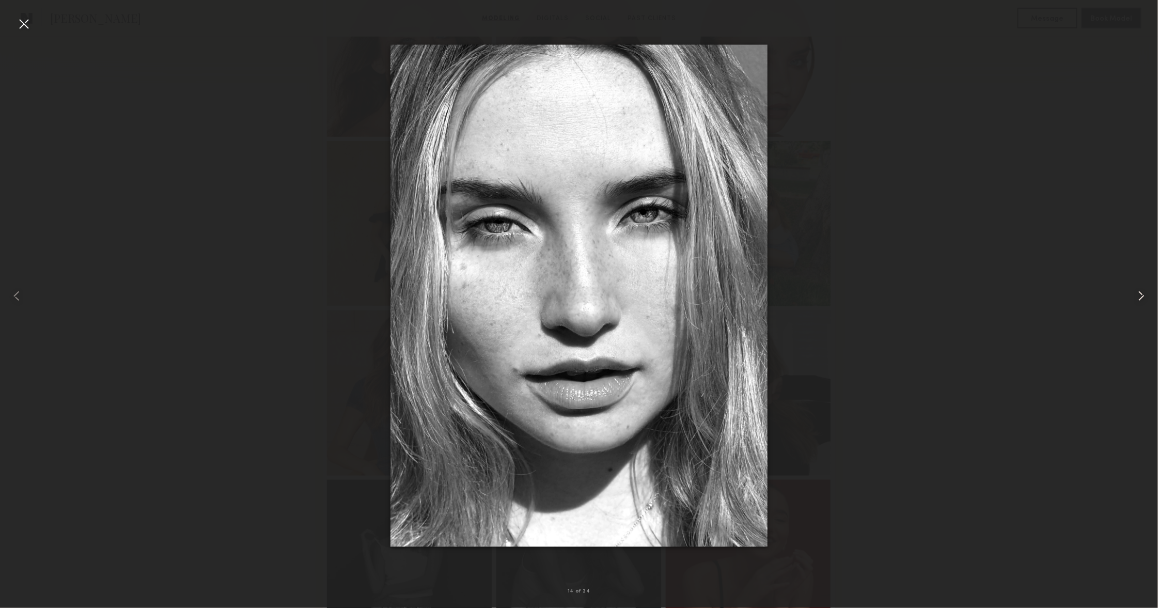
click at [1127, 296] on div at bounding box center [1134, 296] width 46 height 558
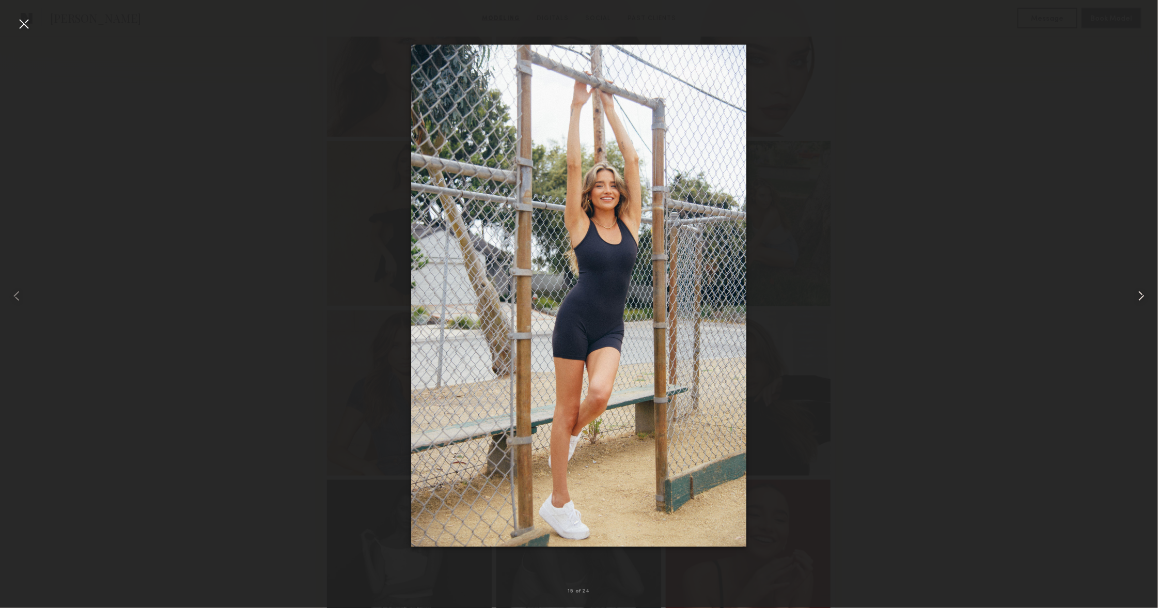
click at [1127, 296] on div at bounding box center [1134, 296] width 46 height 558
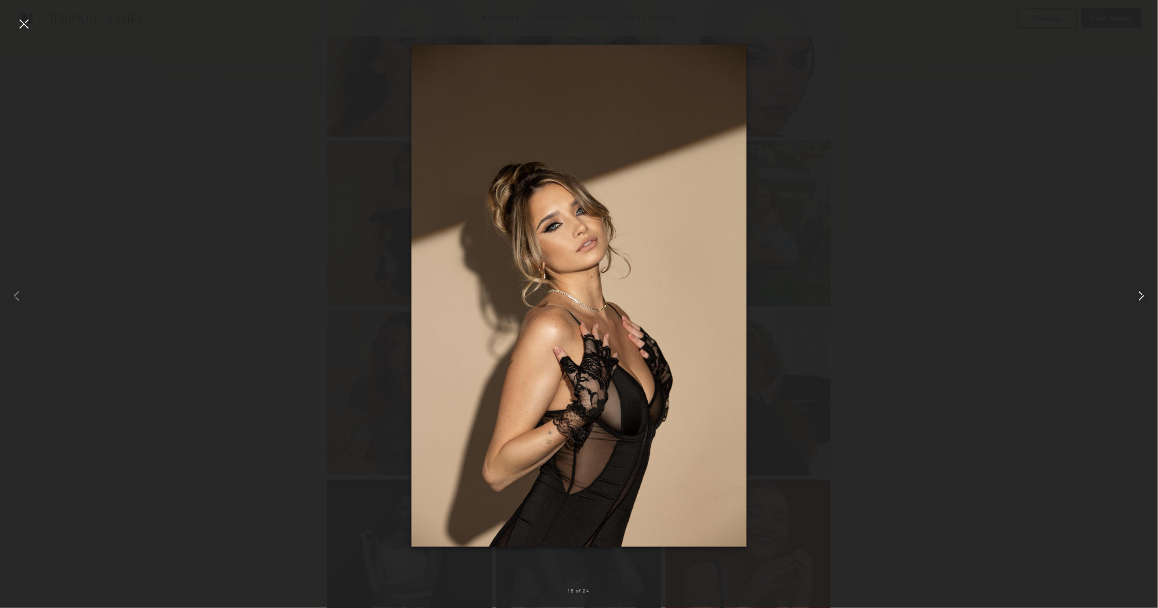
click at [1126, 296] on div at bounding box center [1134, 296] width 46 height 558
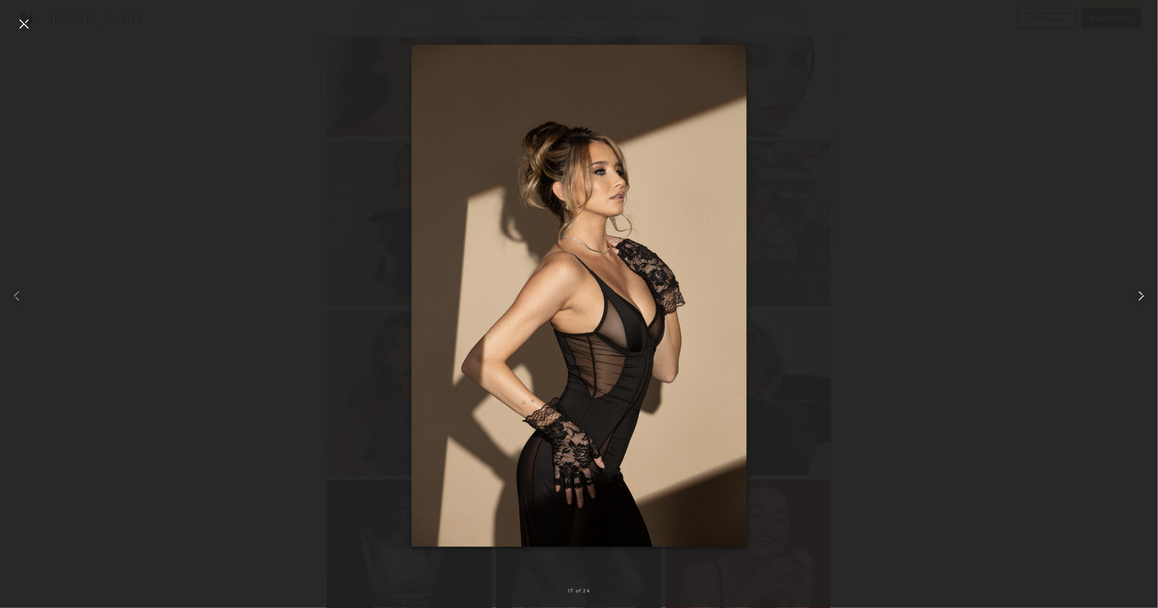
click at [1126, 296] on div at bounding box center [1134, 296] width 46 height 558
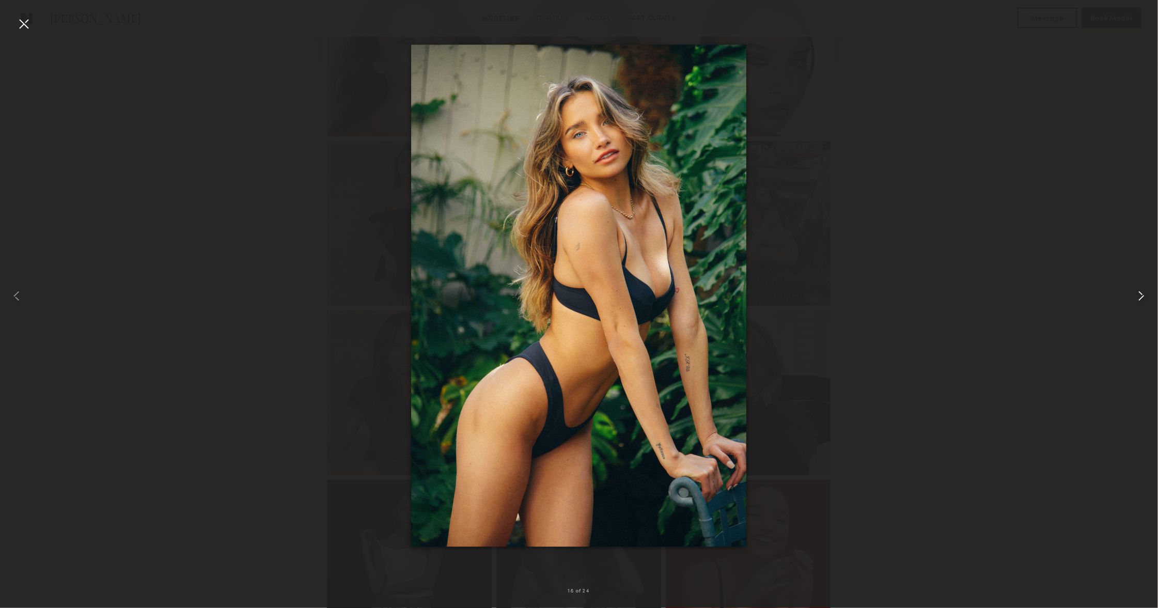
click at [1126, 296] on div at bounding box center [1134, 296] width 46 height 558
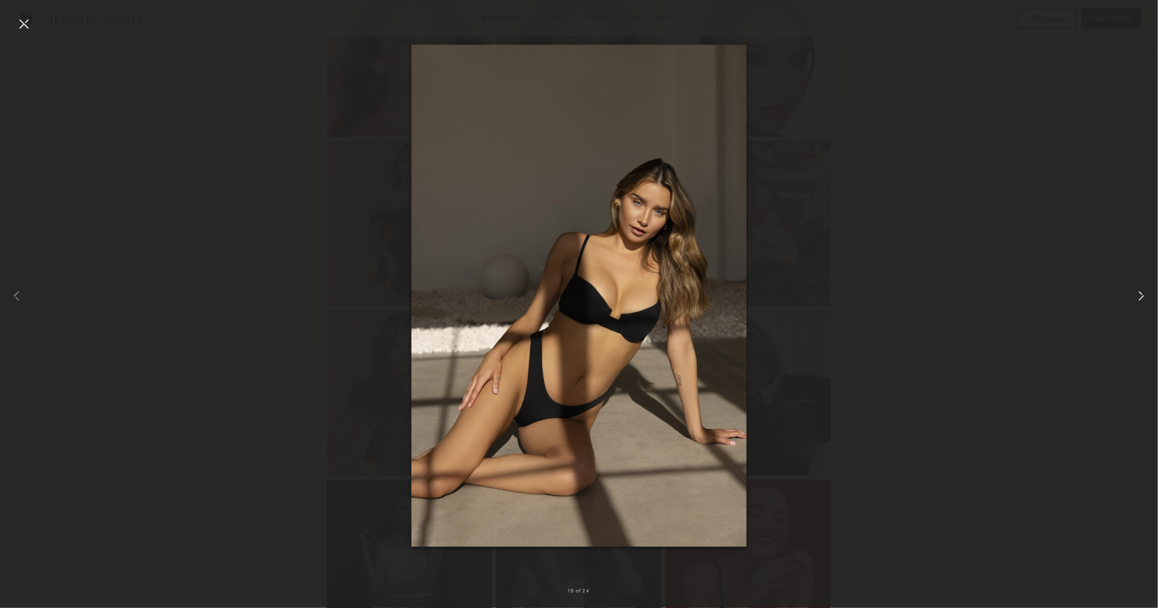
click at [1126, 296] on div at bounding box center [1134, 296] width 46 height 558
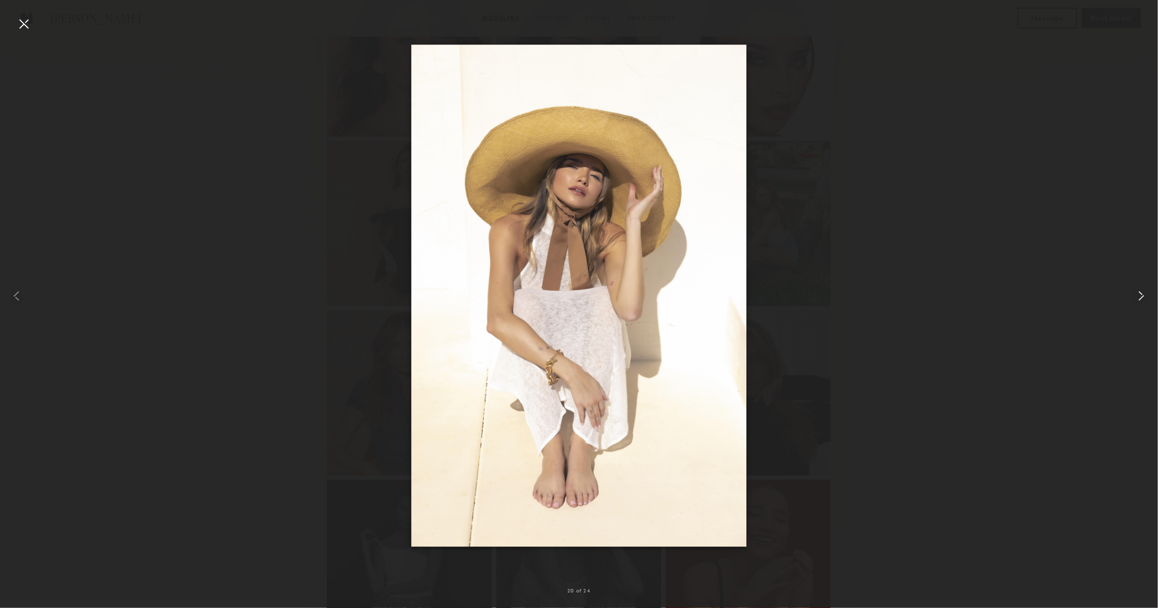
click at [1124, 296] on div at bounding box center [1134, 296] width 46 height 558
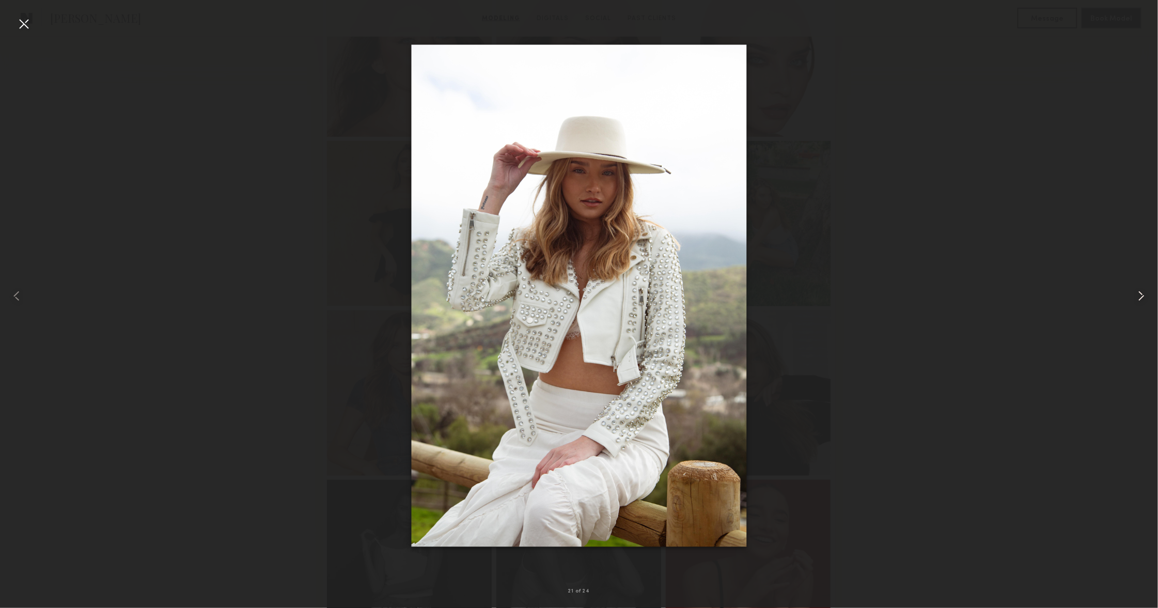
click at [1126, 296] on div at bounding box center [1134, 296] width 46 height 558
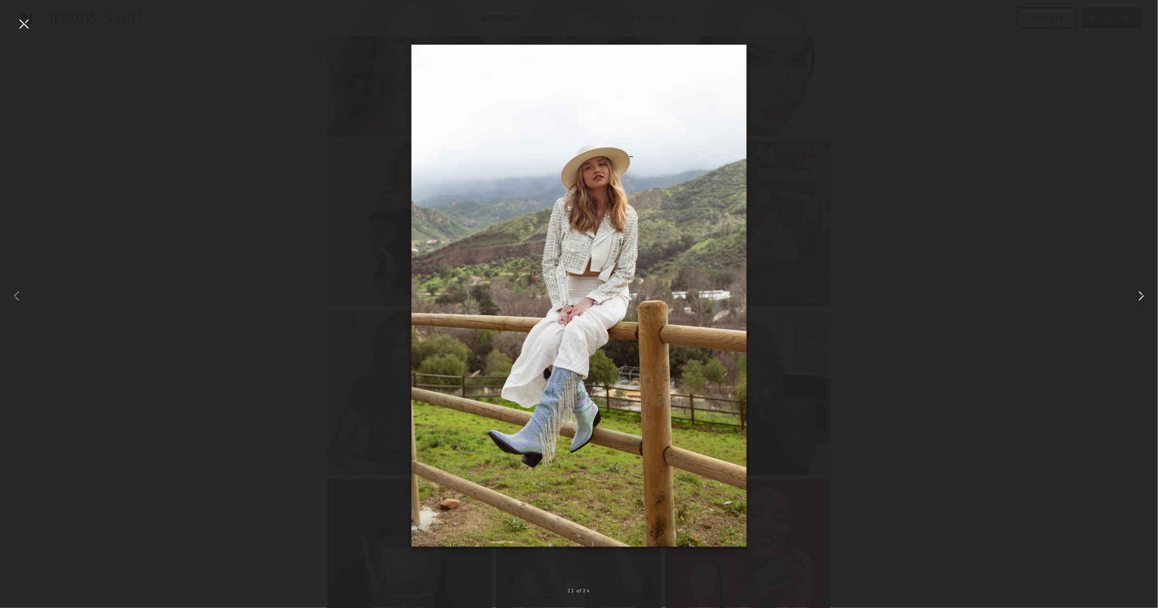
click at [1126, 296] on div at bounding box center [1134, 296] width 46 height 558
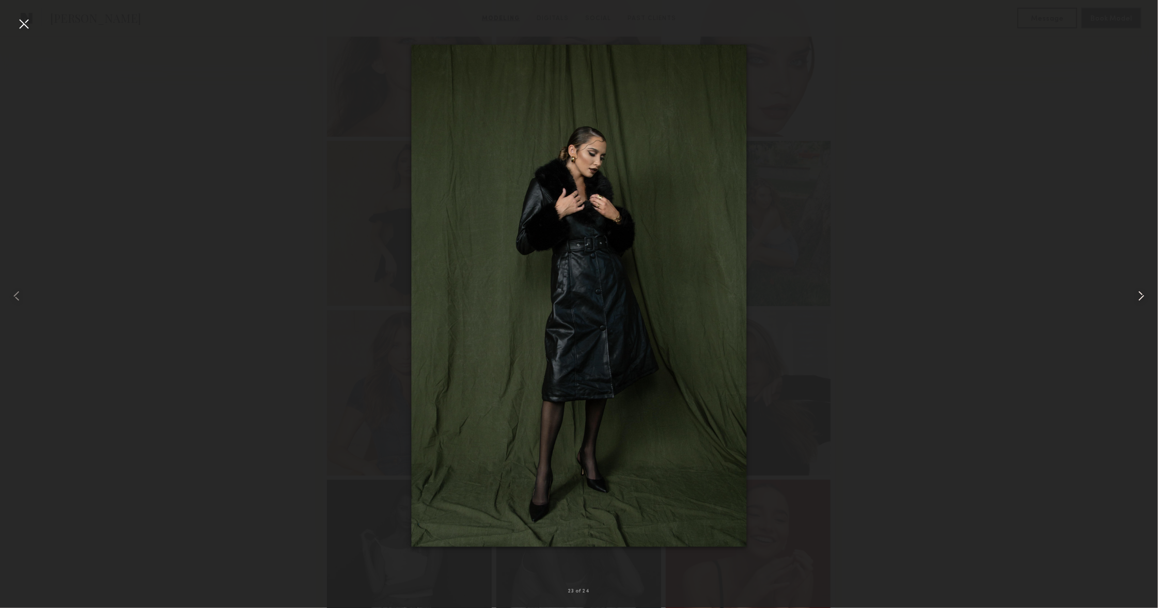
click at [1124, 296] on div at bounding box center [1134, 296] width 46 height 558
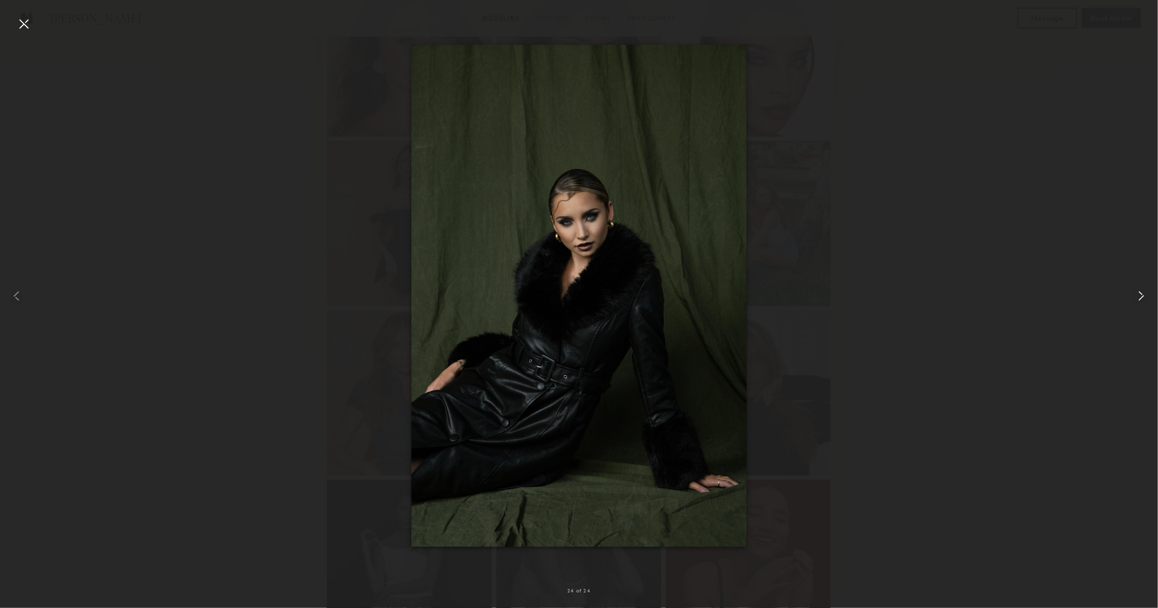
click at [1123, 297] on div at bounding box center [1134, 296] width 46 height 558
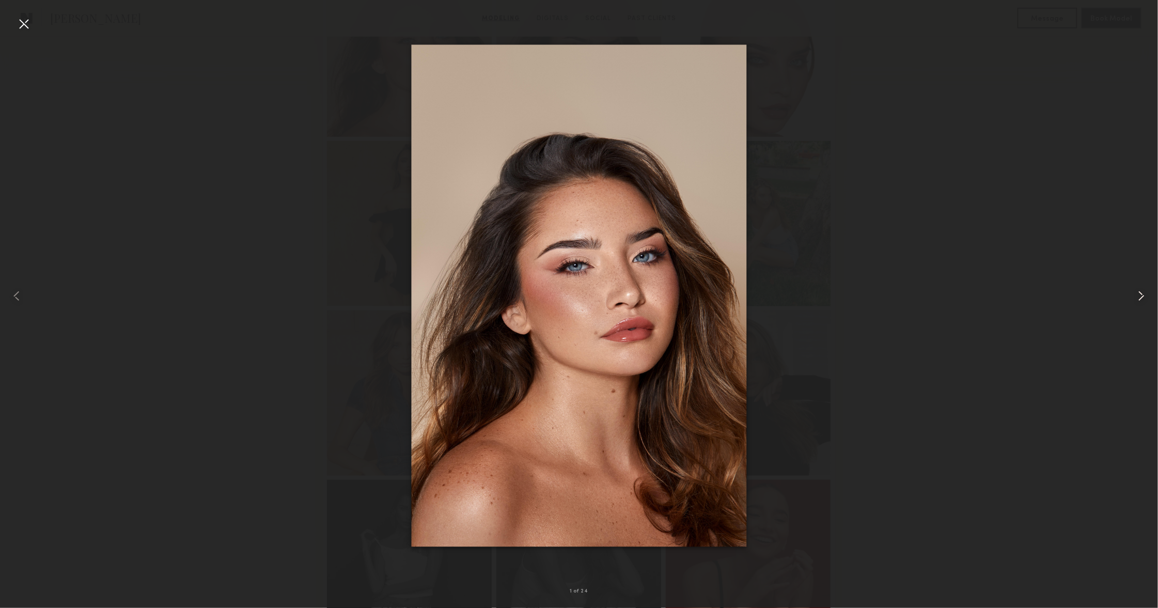
click at [1123, 297] on div at bounding box center [1134, 296] width 46 height 558
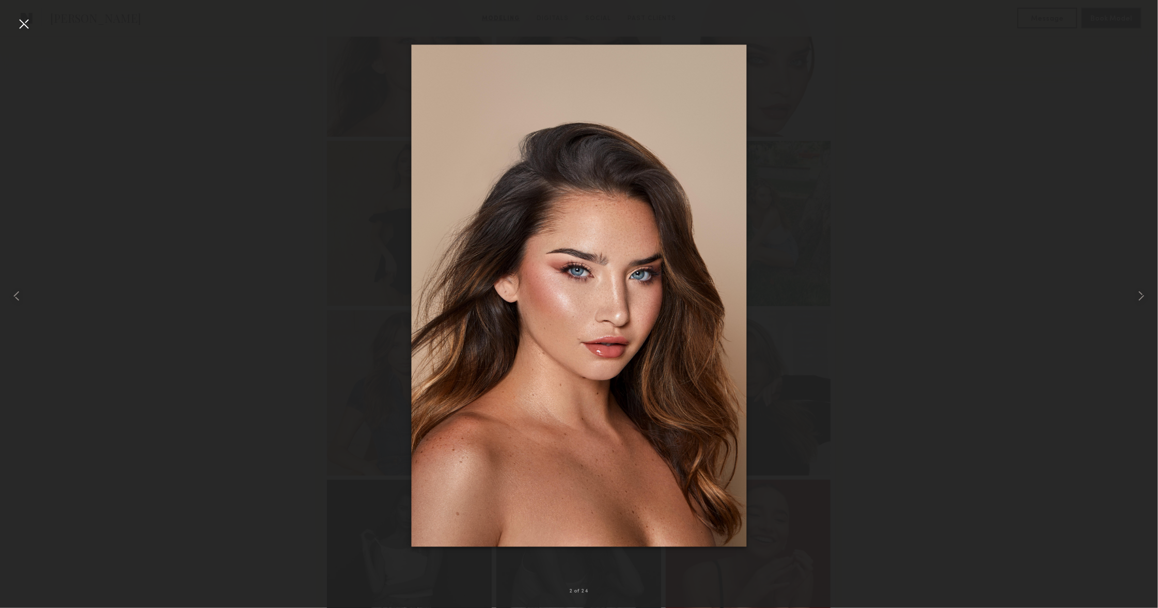
click at [27, 24] on div at bounding box center [23, 23] width 17 height 17
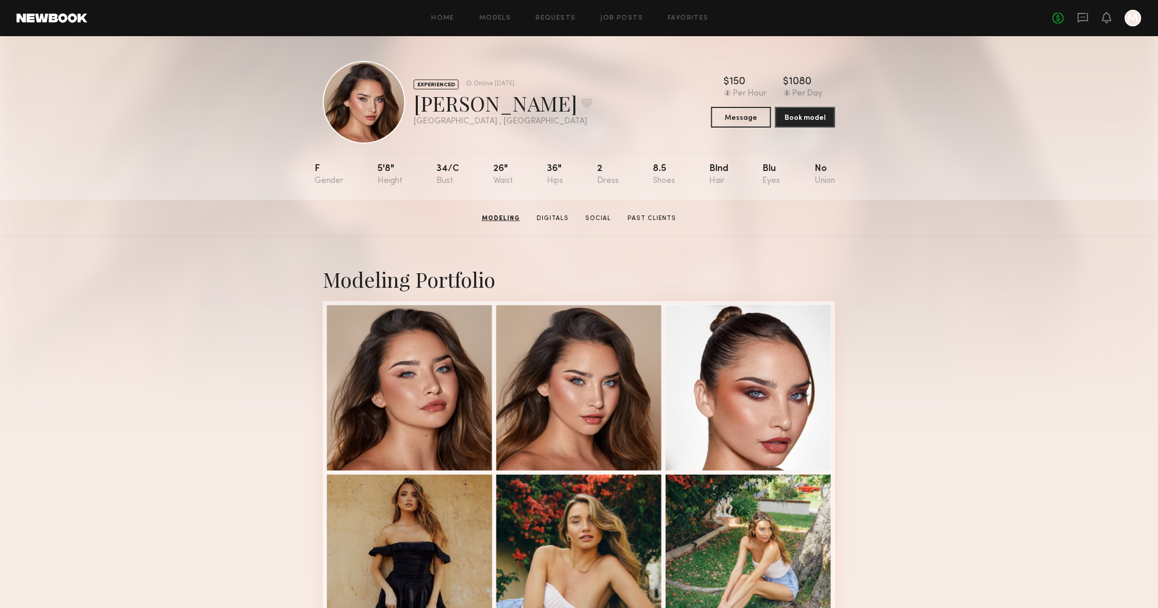
scroll to position [0, 0]
click at [581, 107] on button at bounding box center [586, 102] width 11 height 9
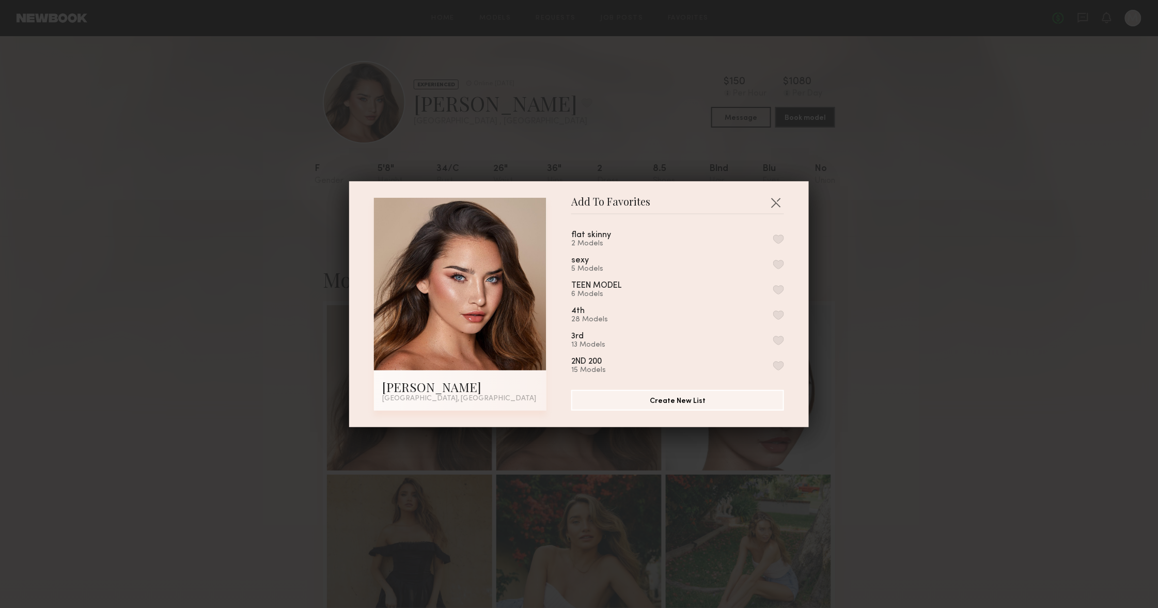
click at [778, 265] on button "button" at bounding box center [778, 264] width 11 height 9
click at [780, 202] on button "button" at bounding box center [775, 202] width 17 height 17
